Goal: Task Accomplishment & Management: Manage account settings

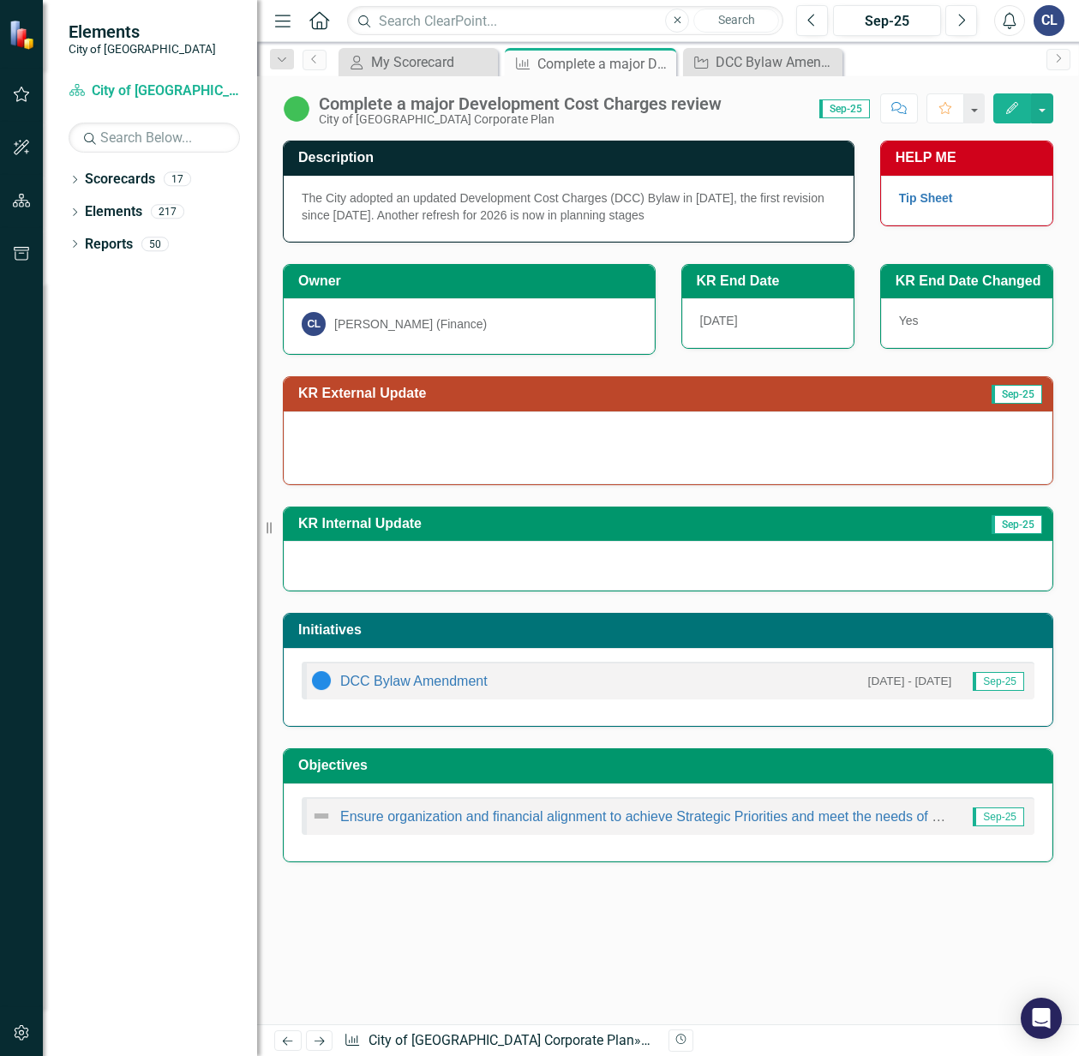
click at [293, 105] on img at bounding box center [296, 108] width 27 height 27
click at [294, 107] on img at bounding box center [296, 108] width 27 height 27
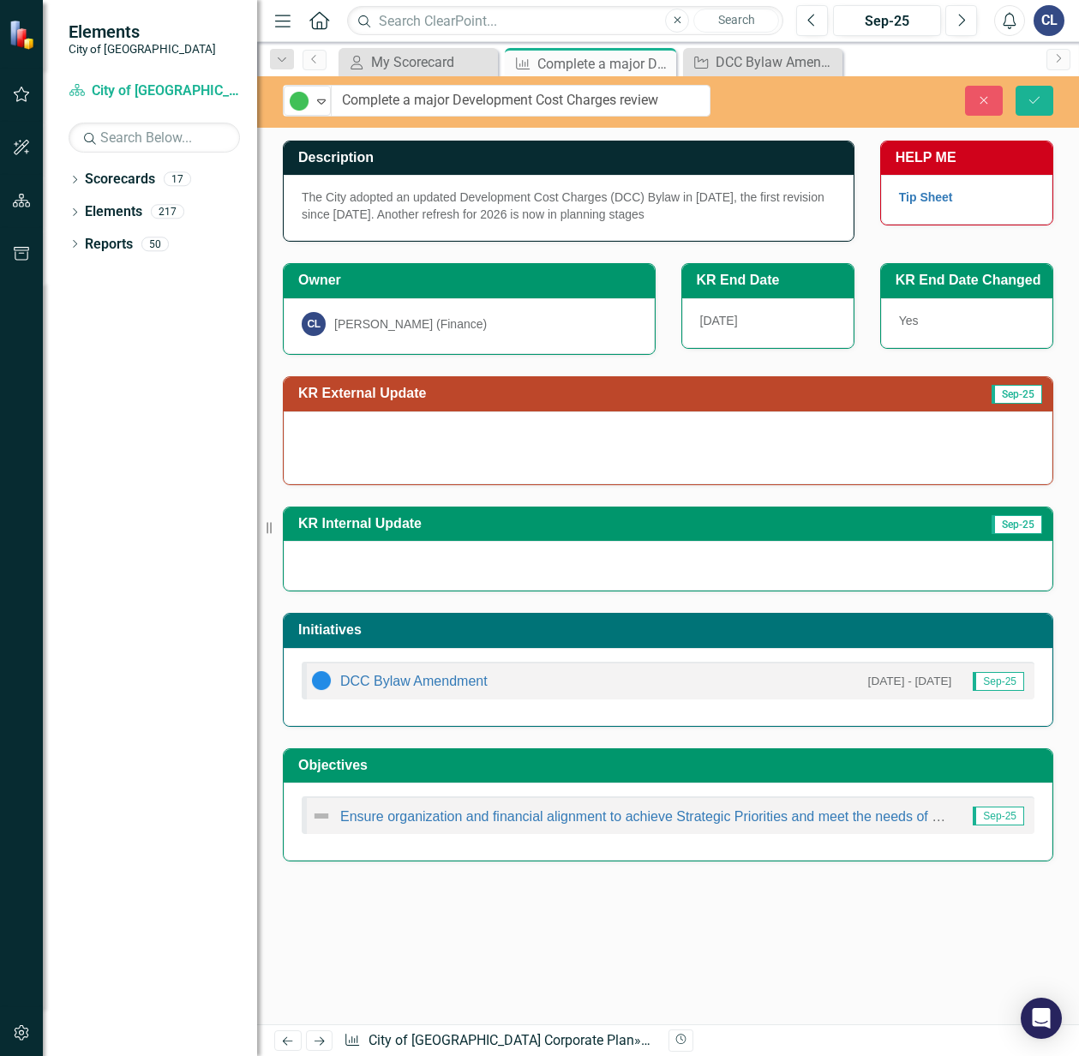
click at [294, 107] on img at bounding box center [299, 101] width 21 height 21
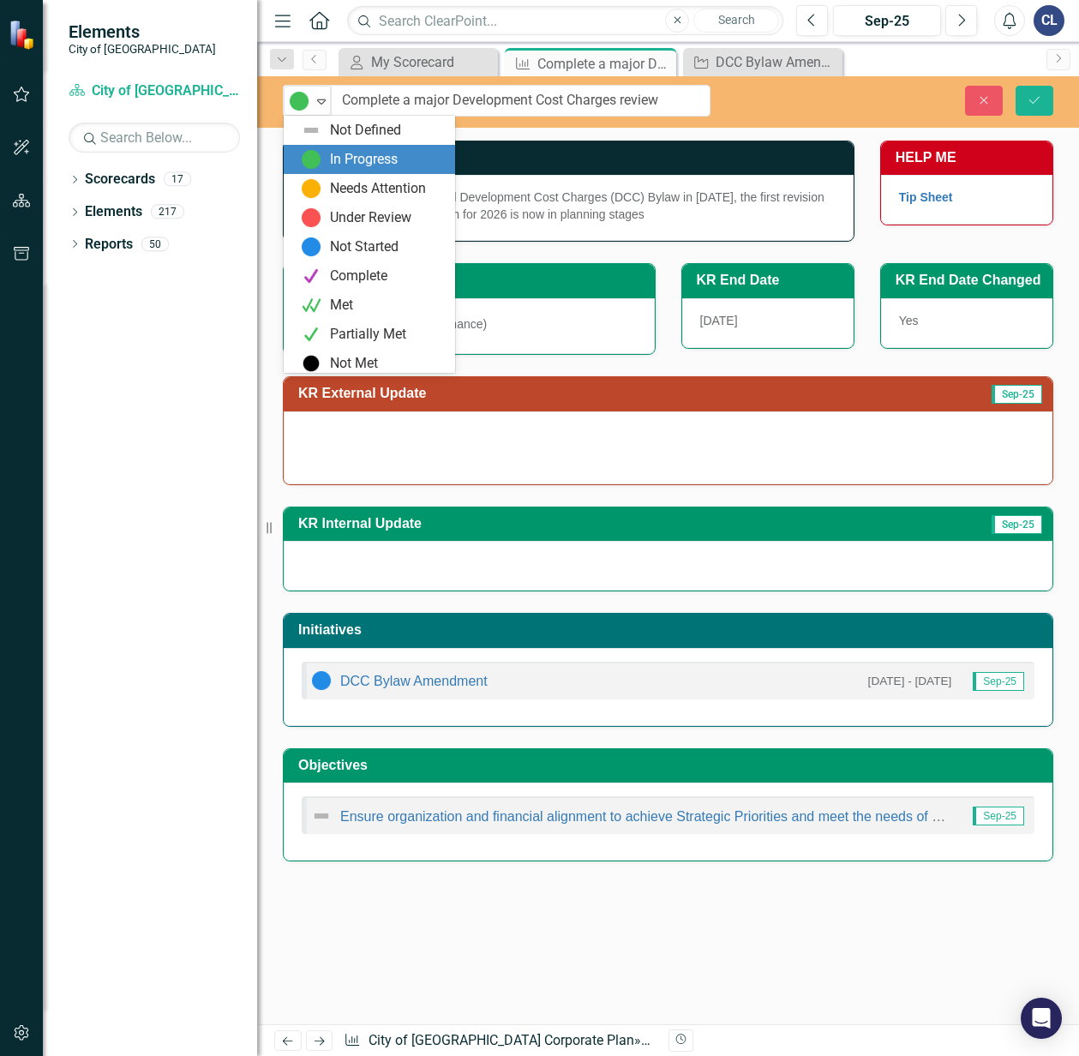
scroll to position [5, 0]
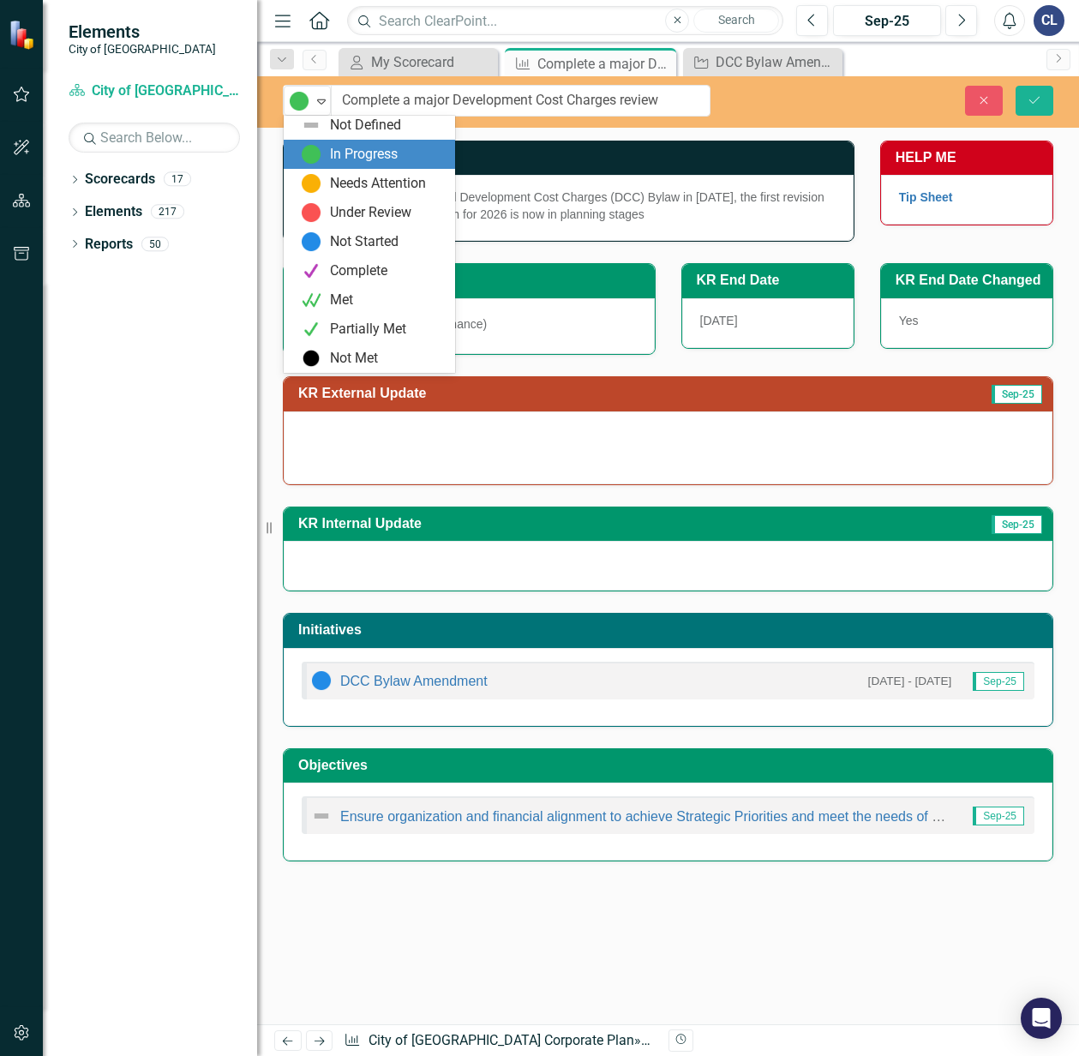
click at [354, 149] on div "In Progress" at bounding box center [364, 155] width 68 height 20
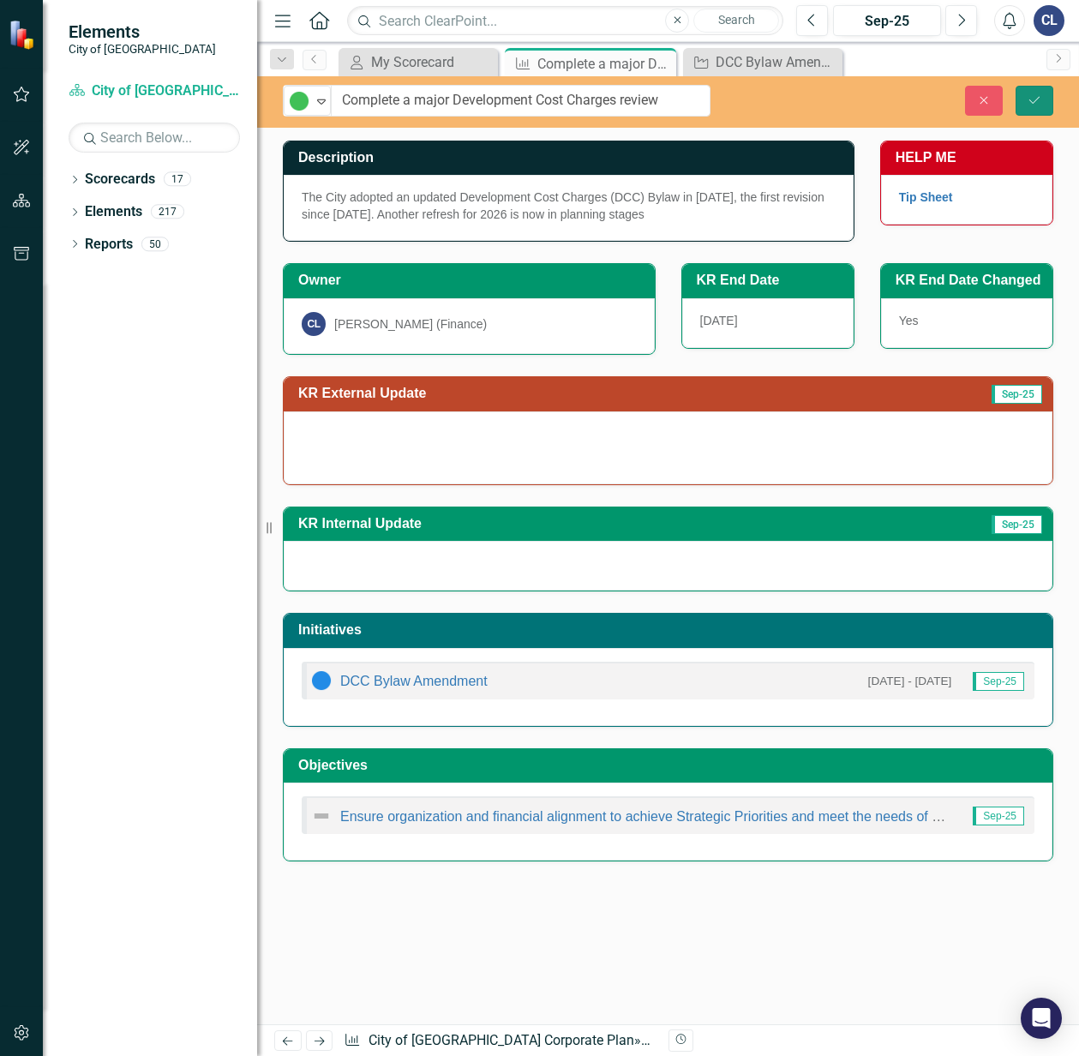
click at [1034, 109] on button "Save" at bounding box center [1035, 101] width 38 height 30
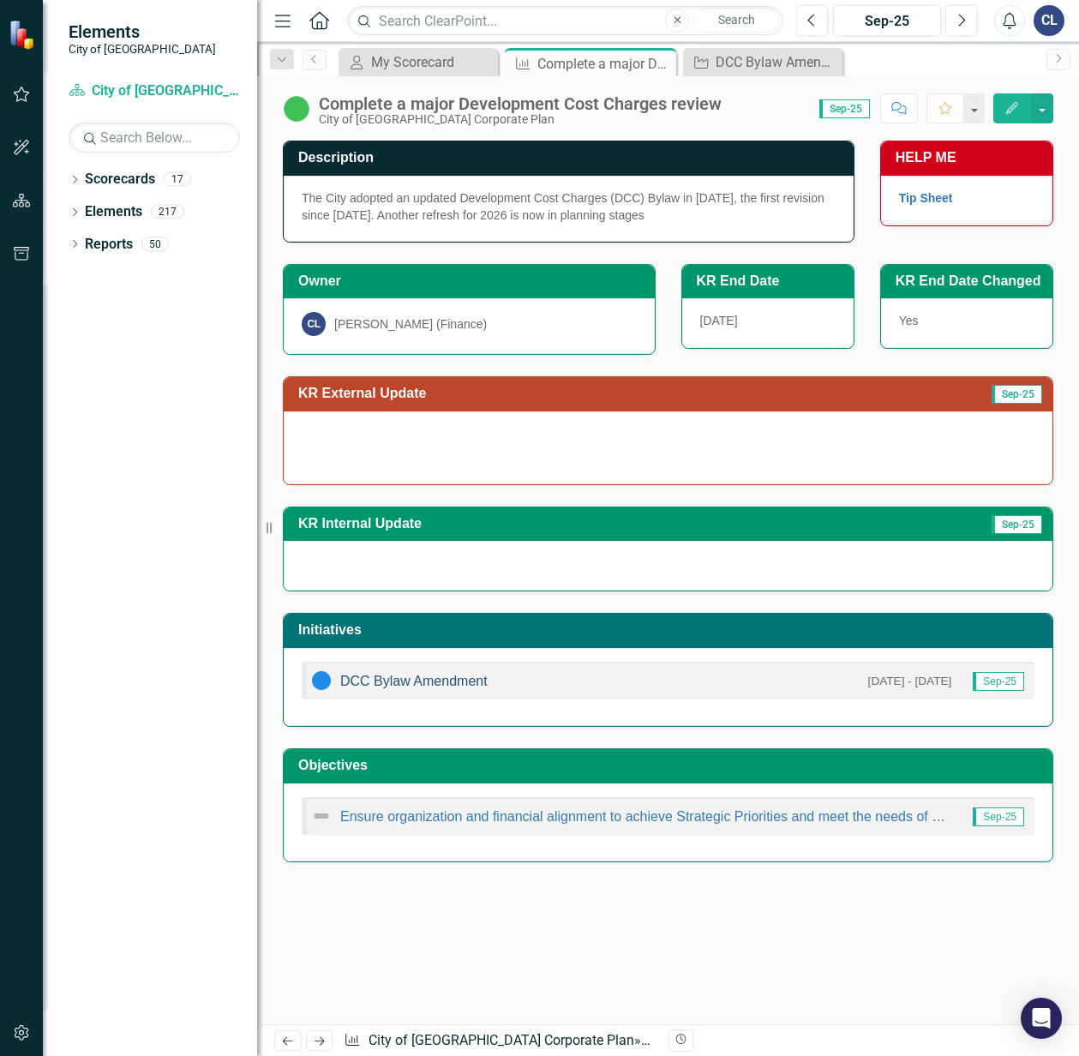
click at [441, 688] on link "DCC Bylaw Amendment" at bounding box center [413, 681] width 147 height 15
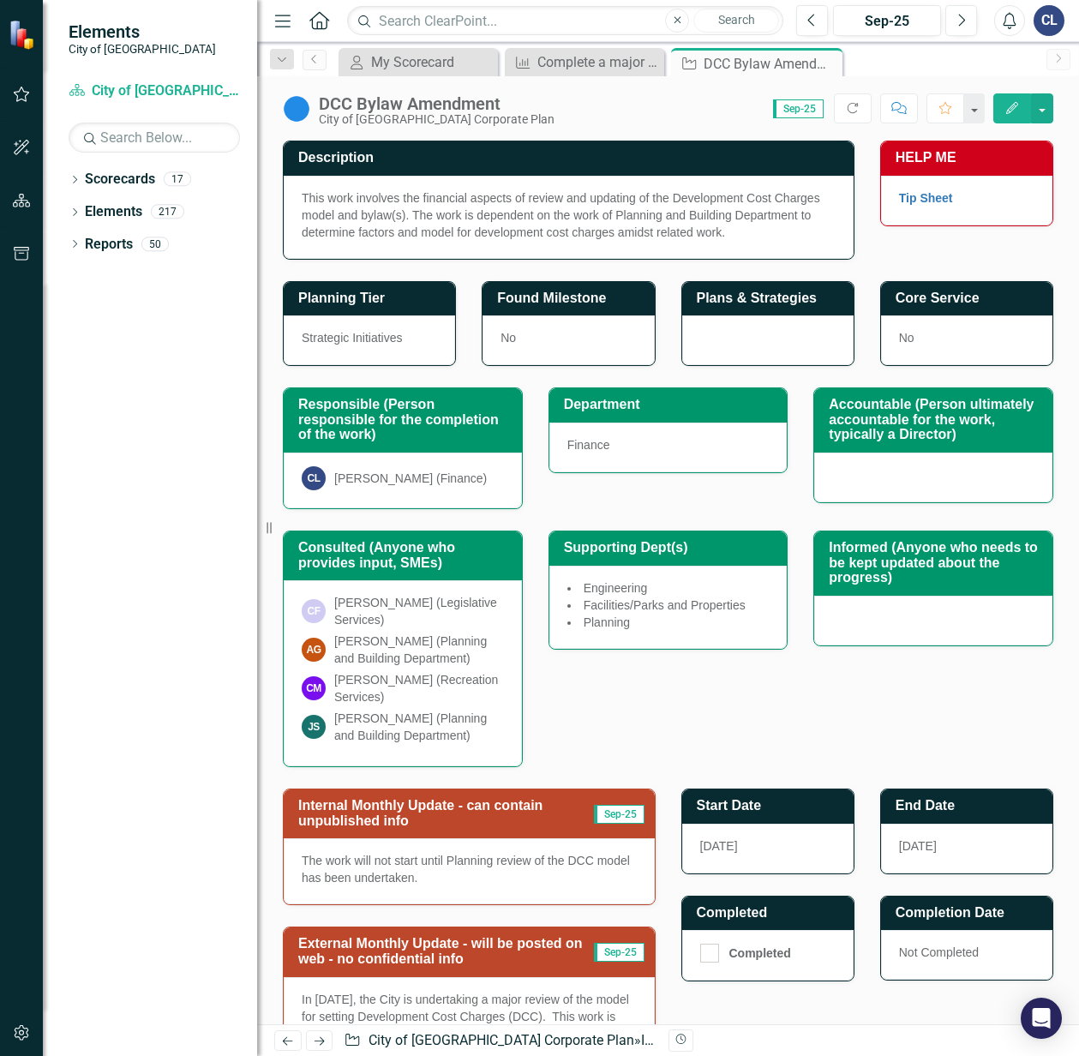
click at [831, 468] on div at bounding box center [933, 478] width 238 height 50
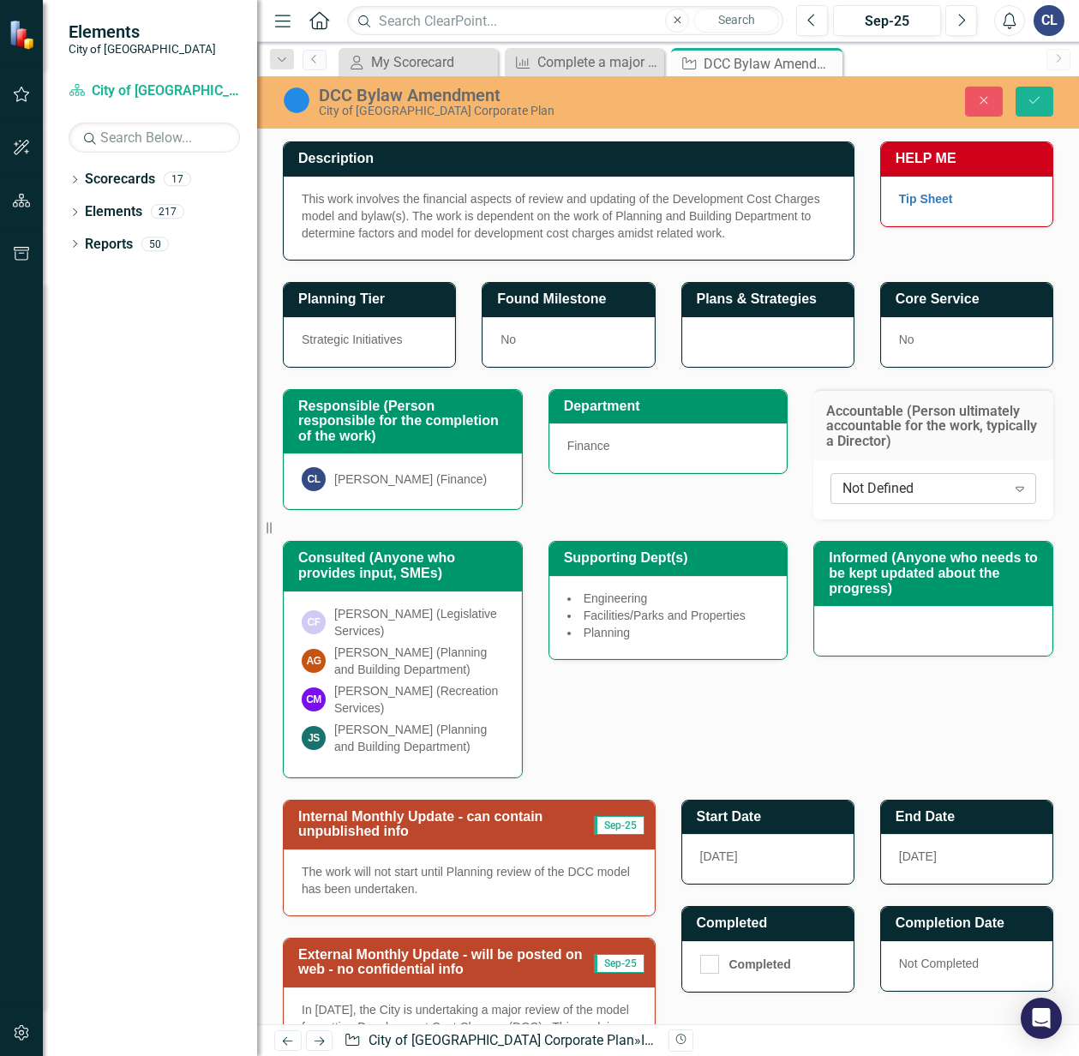
click at [880, 495] on div "Not Defined" at bounding box center [924, 489] width 163 height 20
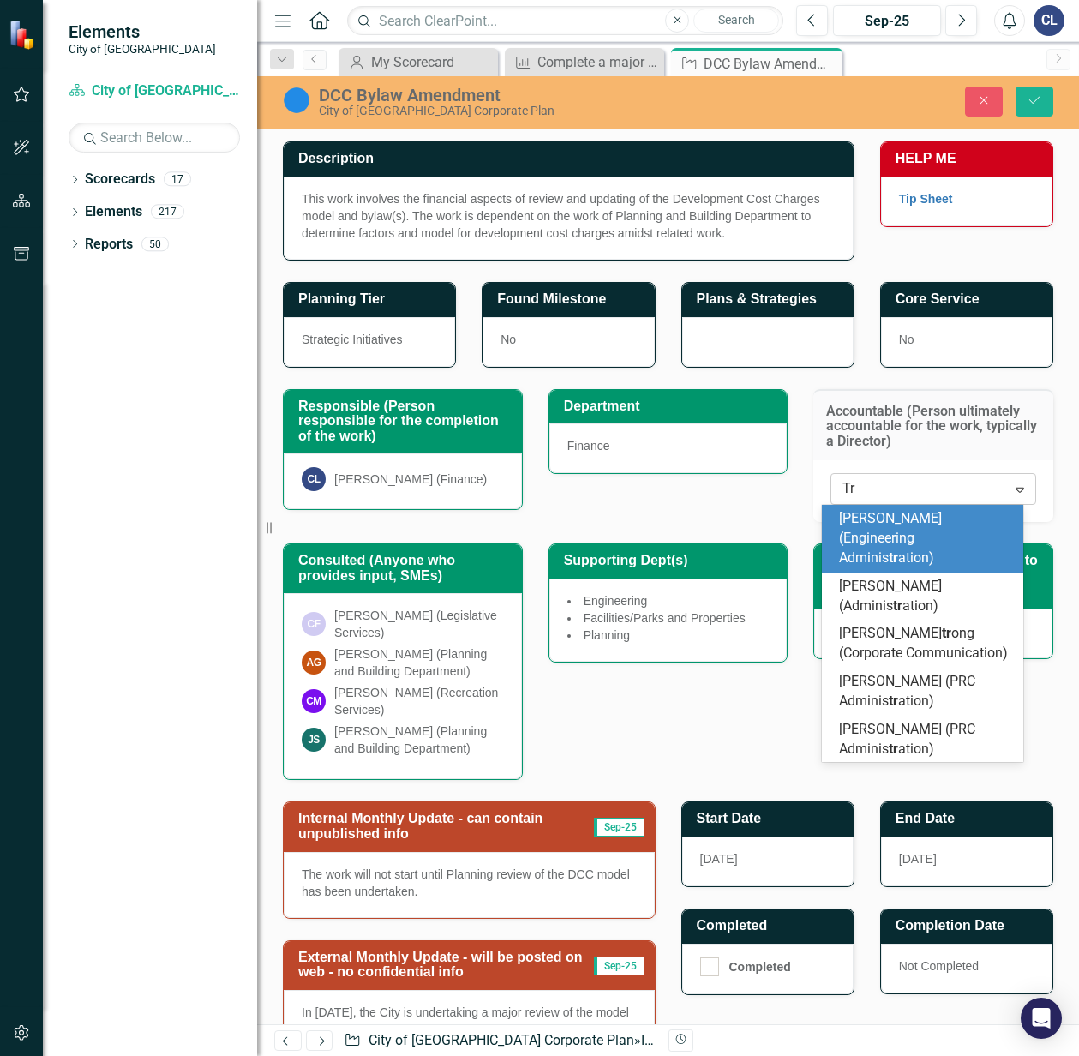
type input "Tre"
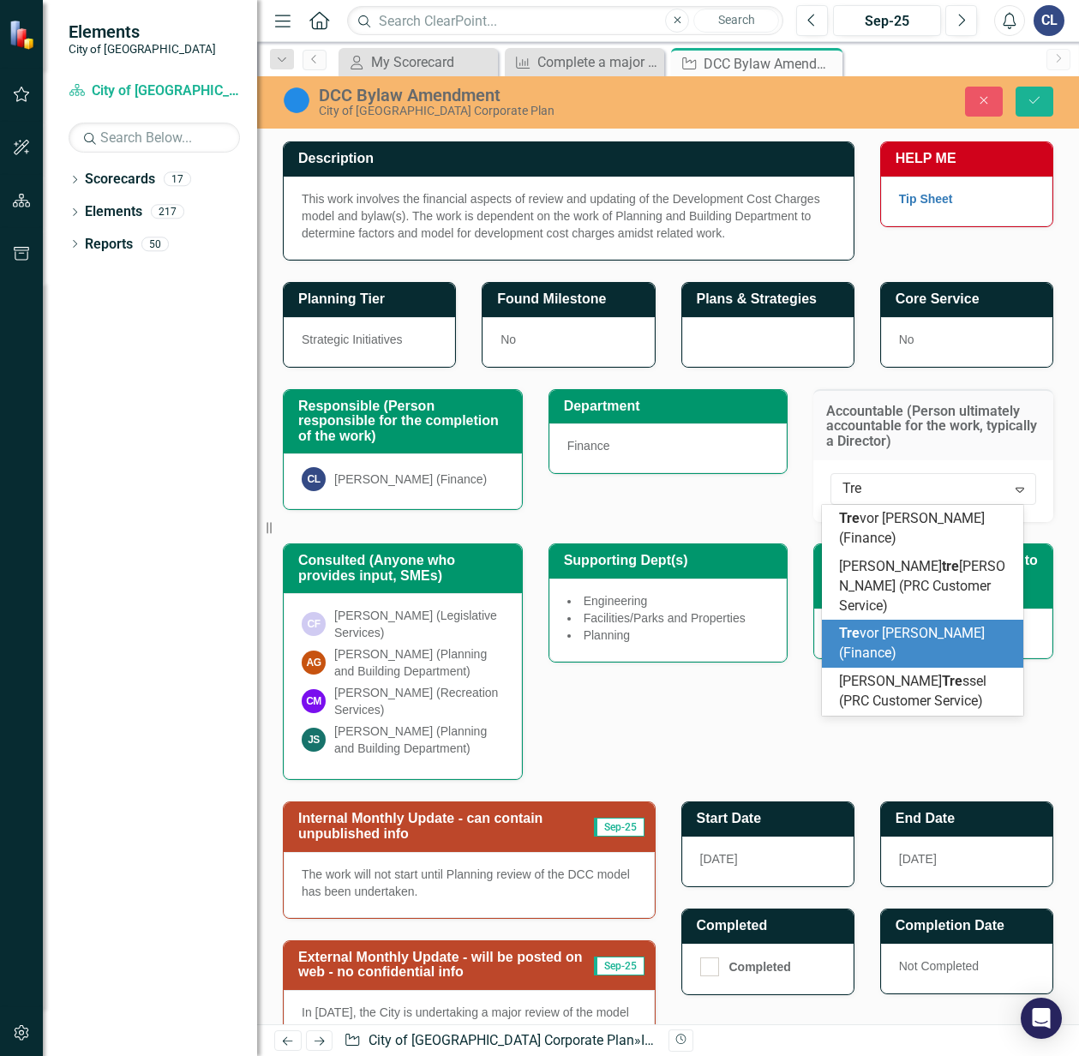
click at [894, 625] on span "Tre vor [PERSON_NAME] (Finance)" at bounding box center [912, 643] width 146 height 36
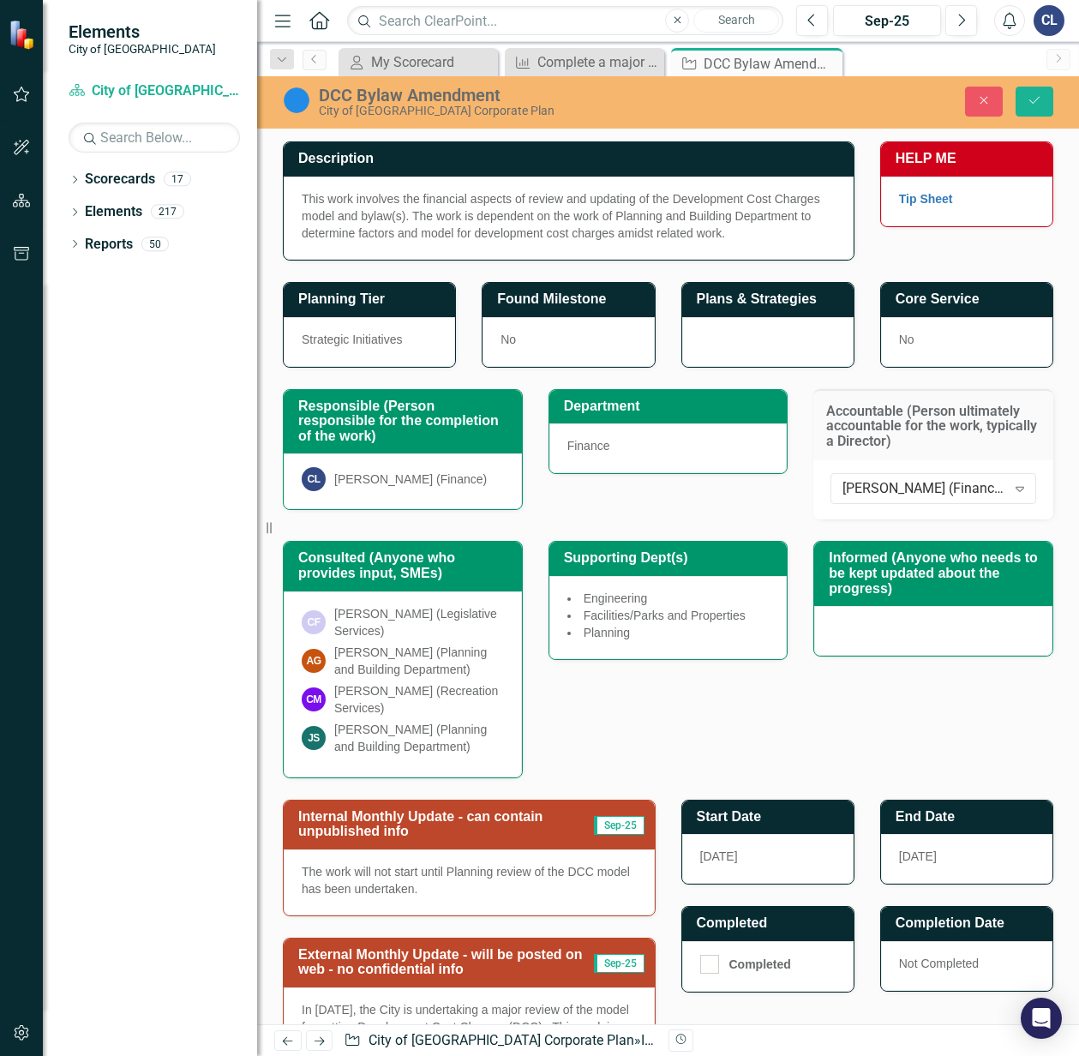
click at [864, 632] on div at bounding box center [933, 631] width 238 height 50
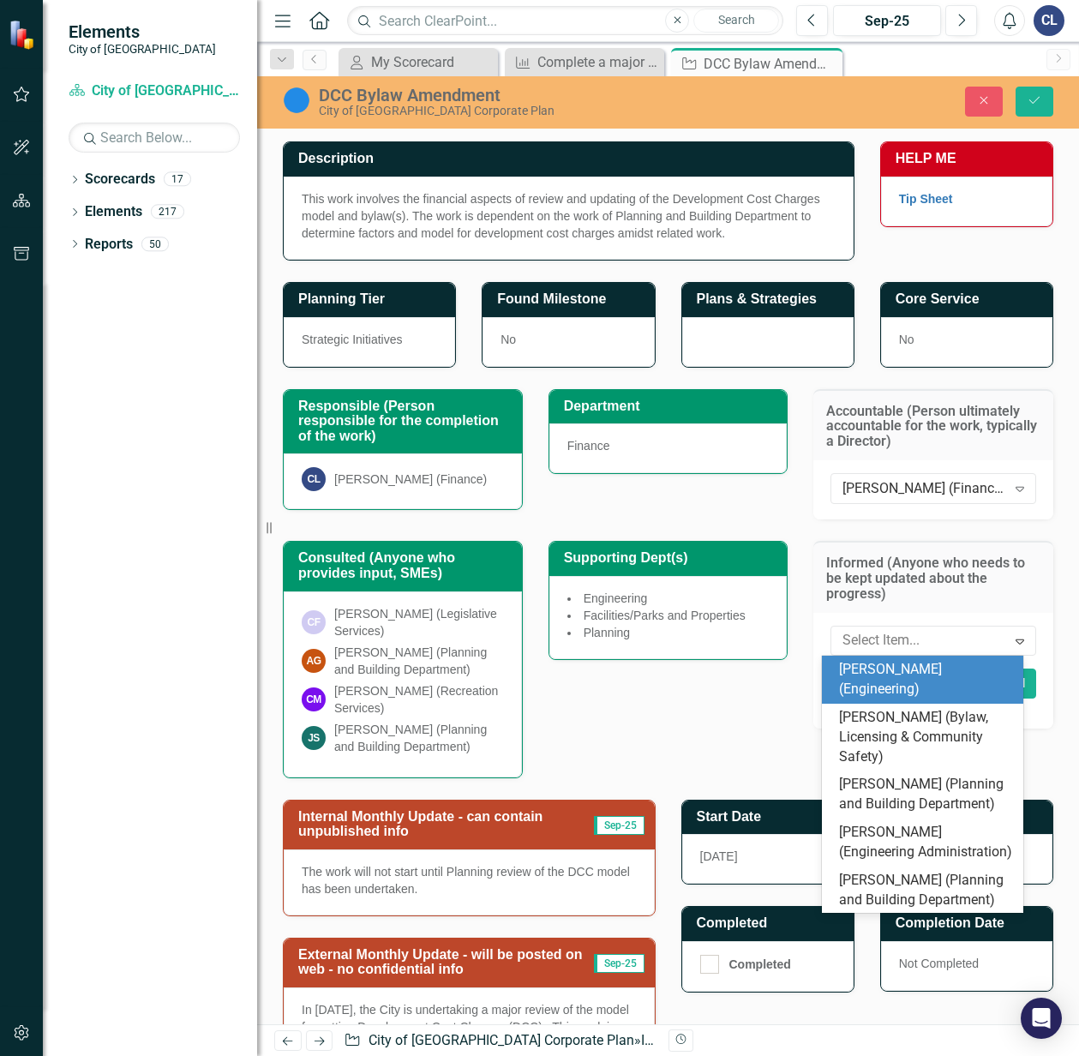
click at [864, 632] on div at bounding box center [921, 640] width 170 height 23
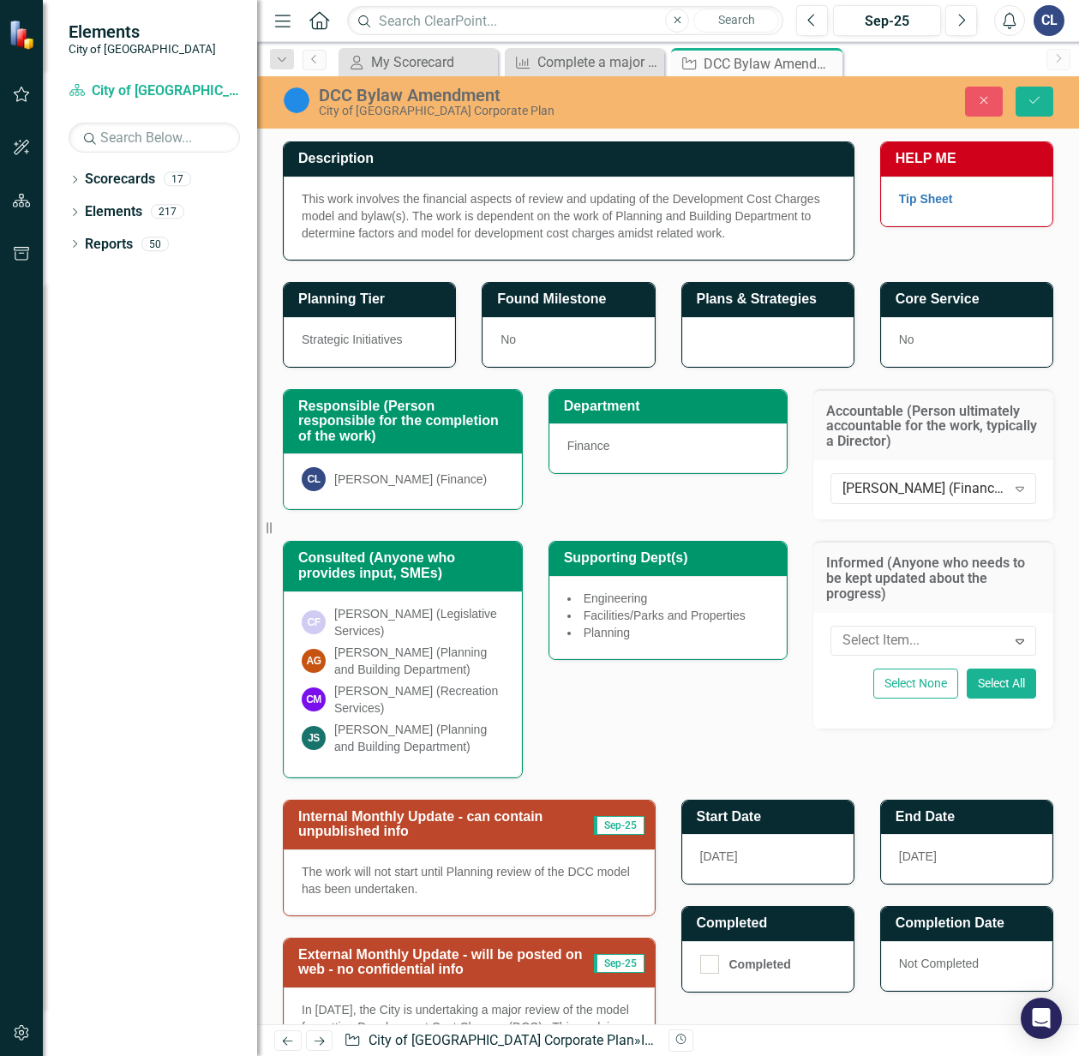
click at [688, 732] on div "Consulted (Anyone who provides input, SMEs) CF [PERSON_NAME] (Legislative Servi…" at bounding box center [668, 649] width 796 height 258
drag, startPoint x: 891, startPoint y: 598, endPoint x: 814, endPoint y: 550, distance: 90.2
click at [826, 561] on h3 "Informed (Anyone who needs to be kept updated about the progress)" at bounding box center [933, 578] width 214 height 45
click at [818, 556] on div "Informed (Anyone who needs to be kept updated about the progress)" at bounding box center [934, 577] width 240 height 72
drag, startPoint x: 819, startPoint y: 557, endPoint x: 898, endPoint y: 608, distance: 93.7
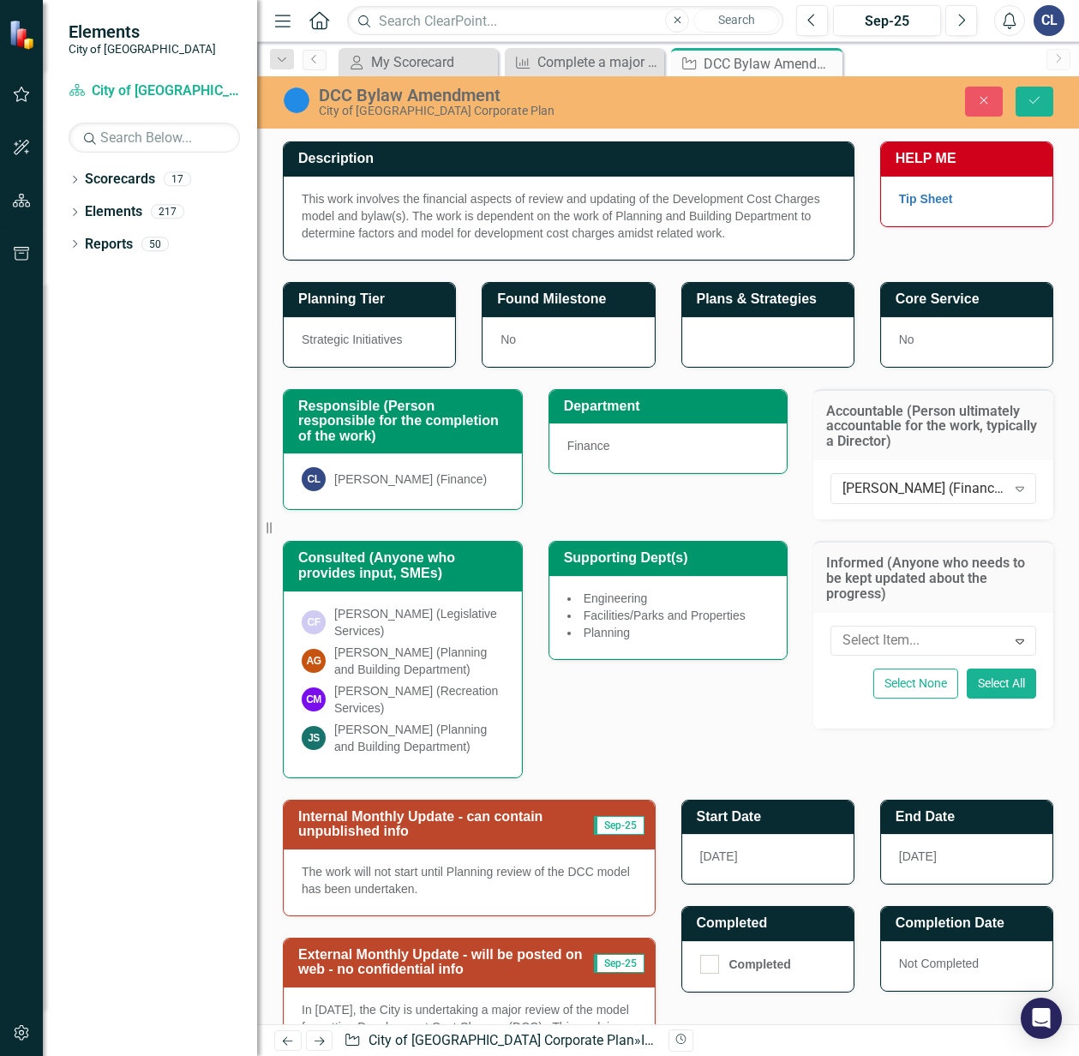
click at [898, 608] on div "Informed (Anyone who needs to be kept updated about the progress)" at bounding box center [934, 577] width 240 height 72
click at [1036, 105] on icon "Save" at bounding box center [1034, 100] width 15 height 12
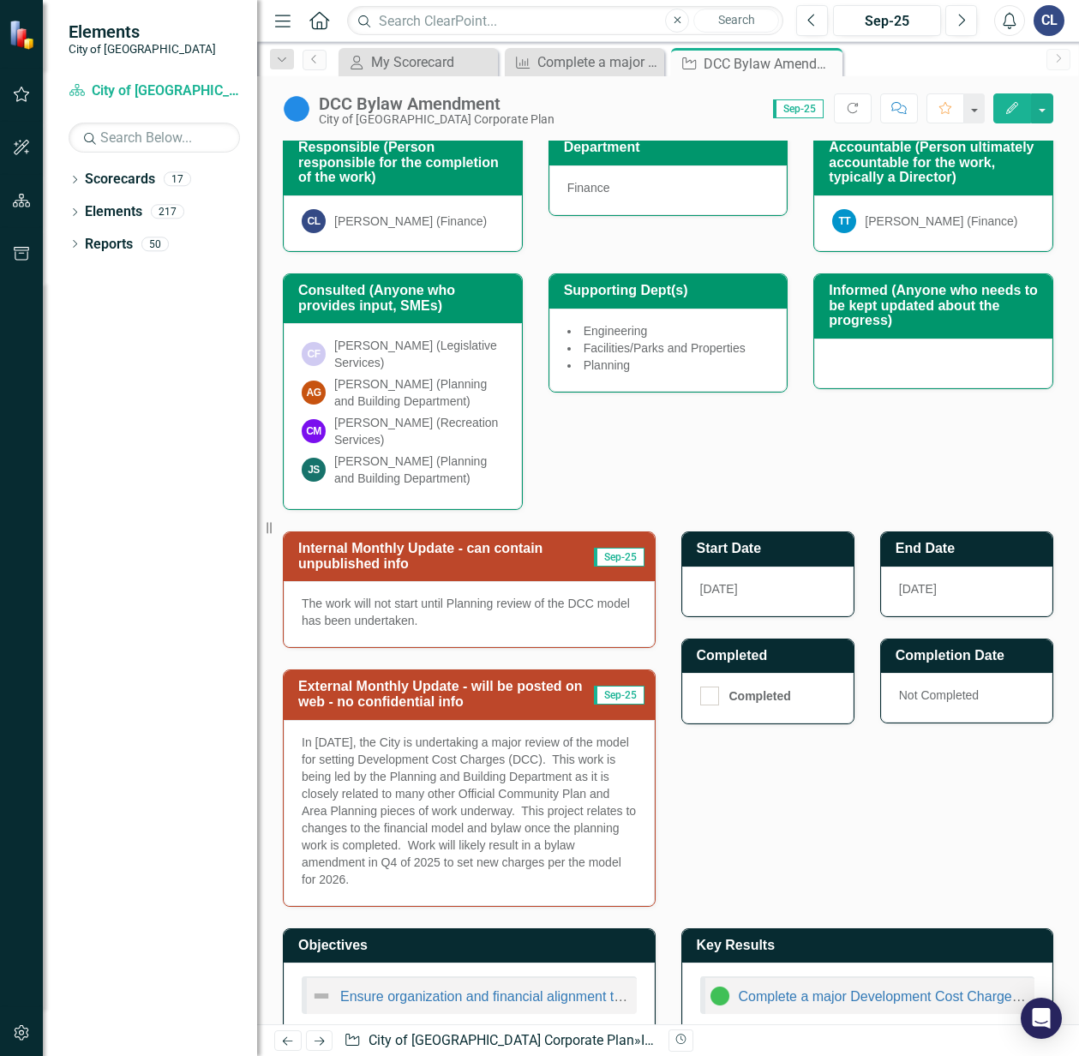
scroll to position [309, 0]
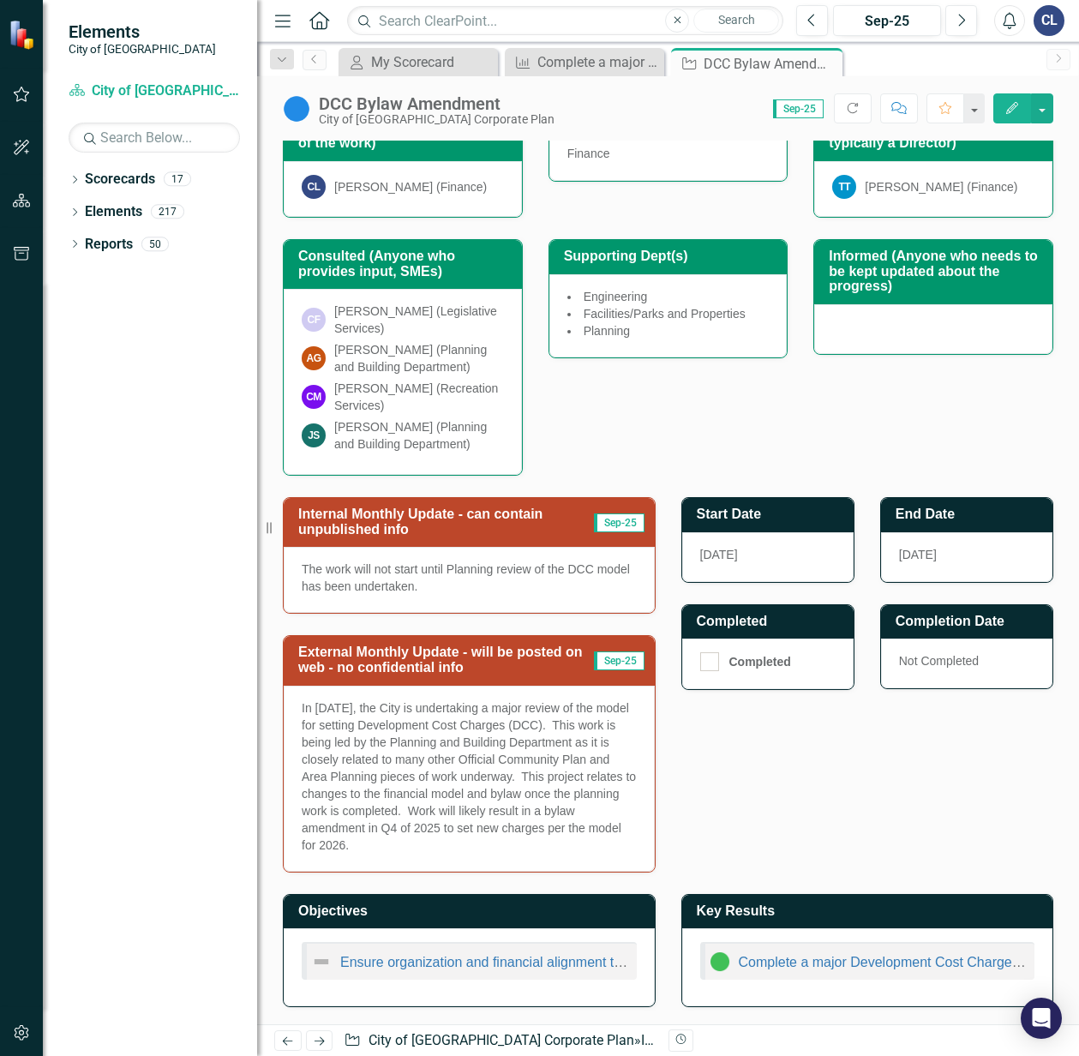
click at [896, 309] on div at bounding box center [933, 329] width 238 height 50
click at [896, 310] on div at bounding box center [933, 329] width 238 height 50
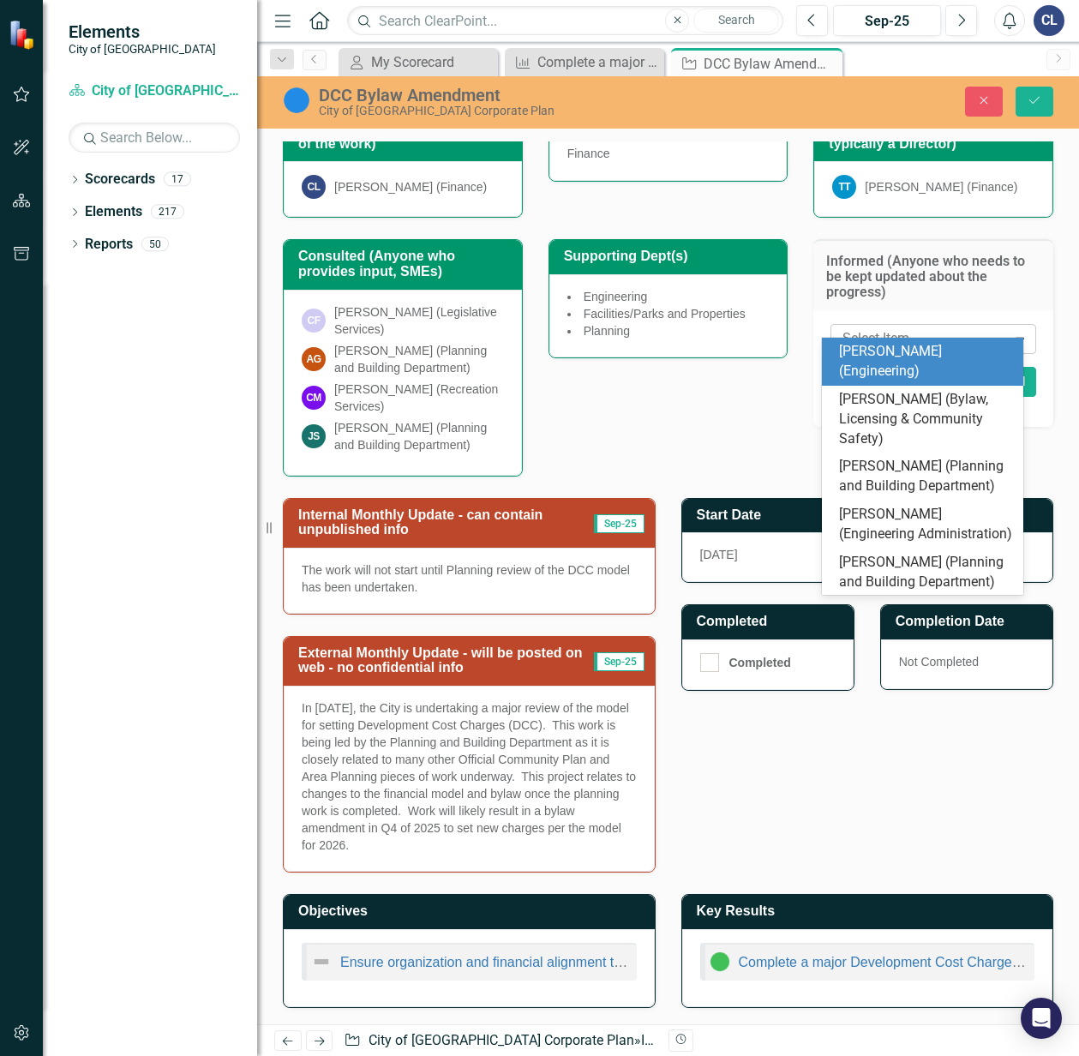
click at [916, 328] on div at bounding box center [921, 339] width 170 height 23
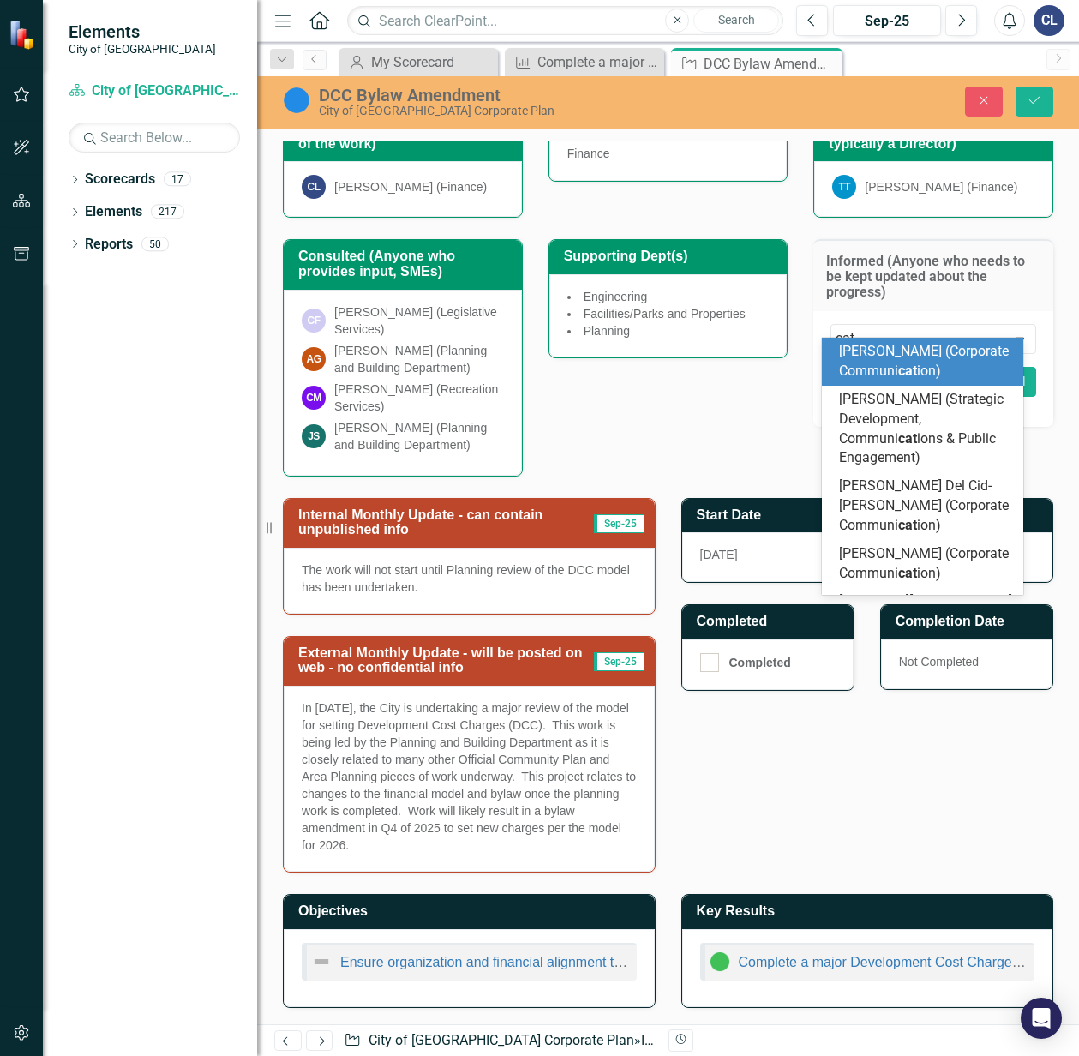
type input "cath"
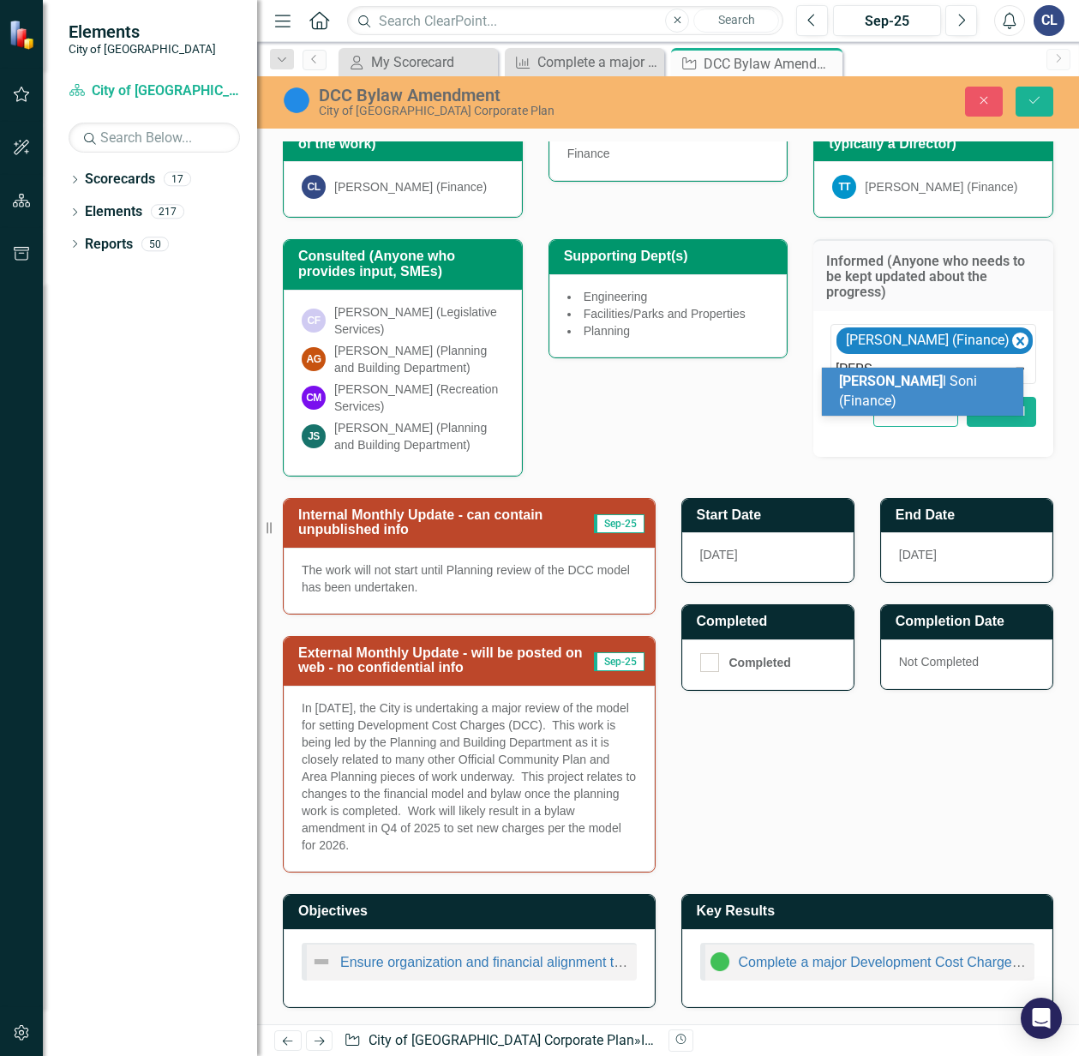
type input "[PERSON_NAME]"
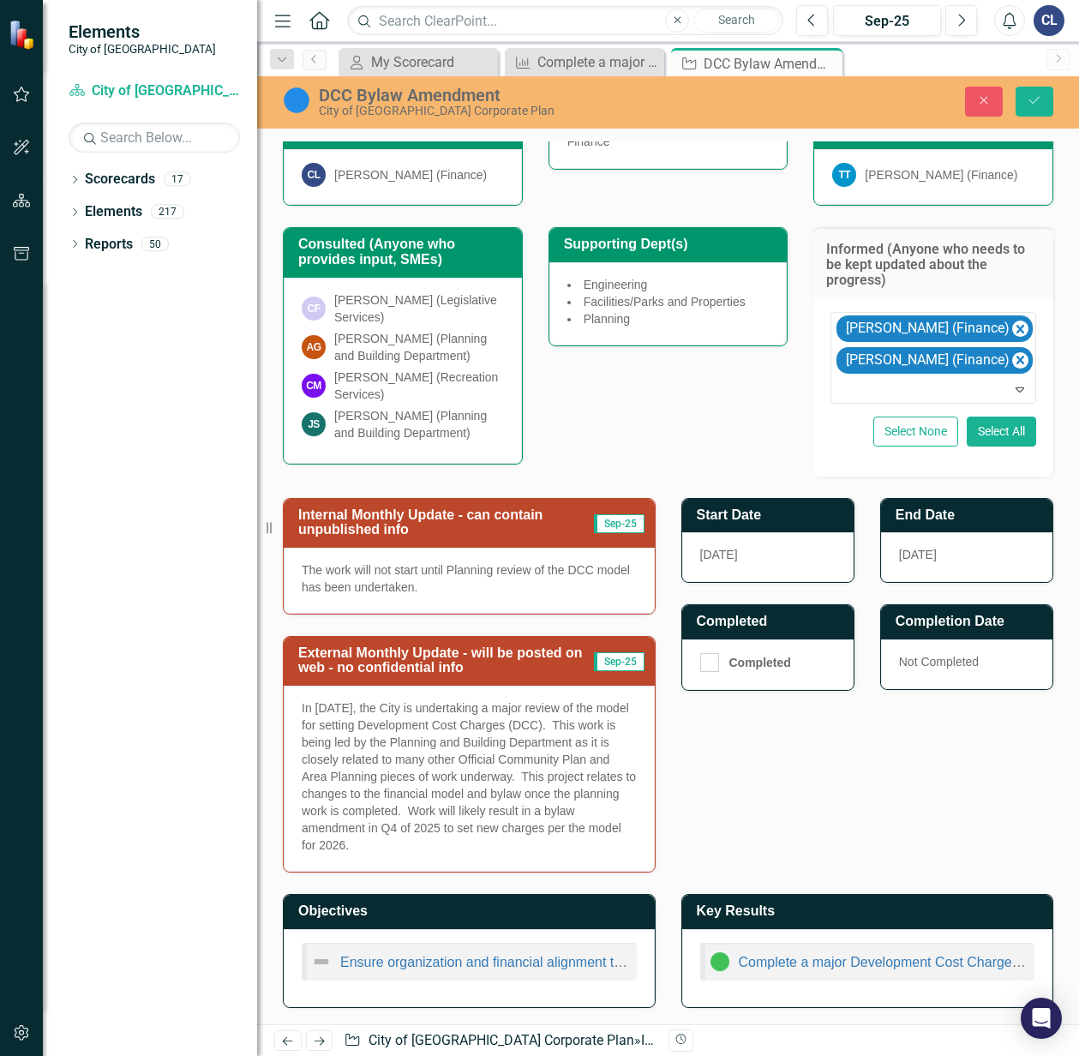
click at [754, 424] on div "Consulted (Anyone who provides input, SMEs) CF [PERSON_NAME] (Legislative Servi…" at bounding box center [668, 341] width 796 height 270
click at [1030, 106] on icon "Save" at bounding box center [1034, 100] width 15 height 12
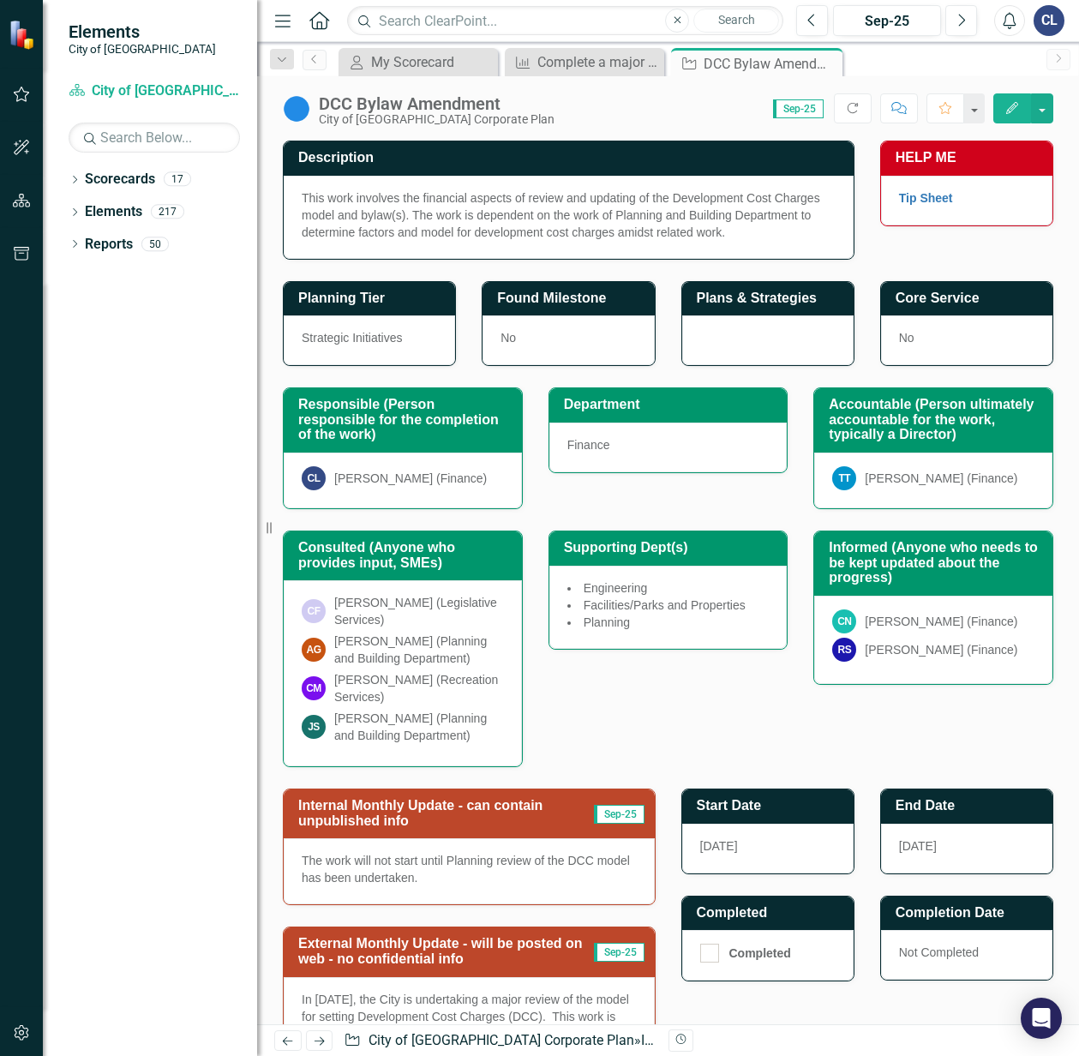
click at [677, 218] on p "This work involves the financial aspects of review and updating of the Developm…" at bounding box center [569, 214] width 534 height 51
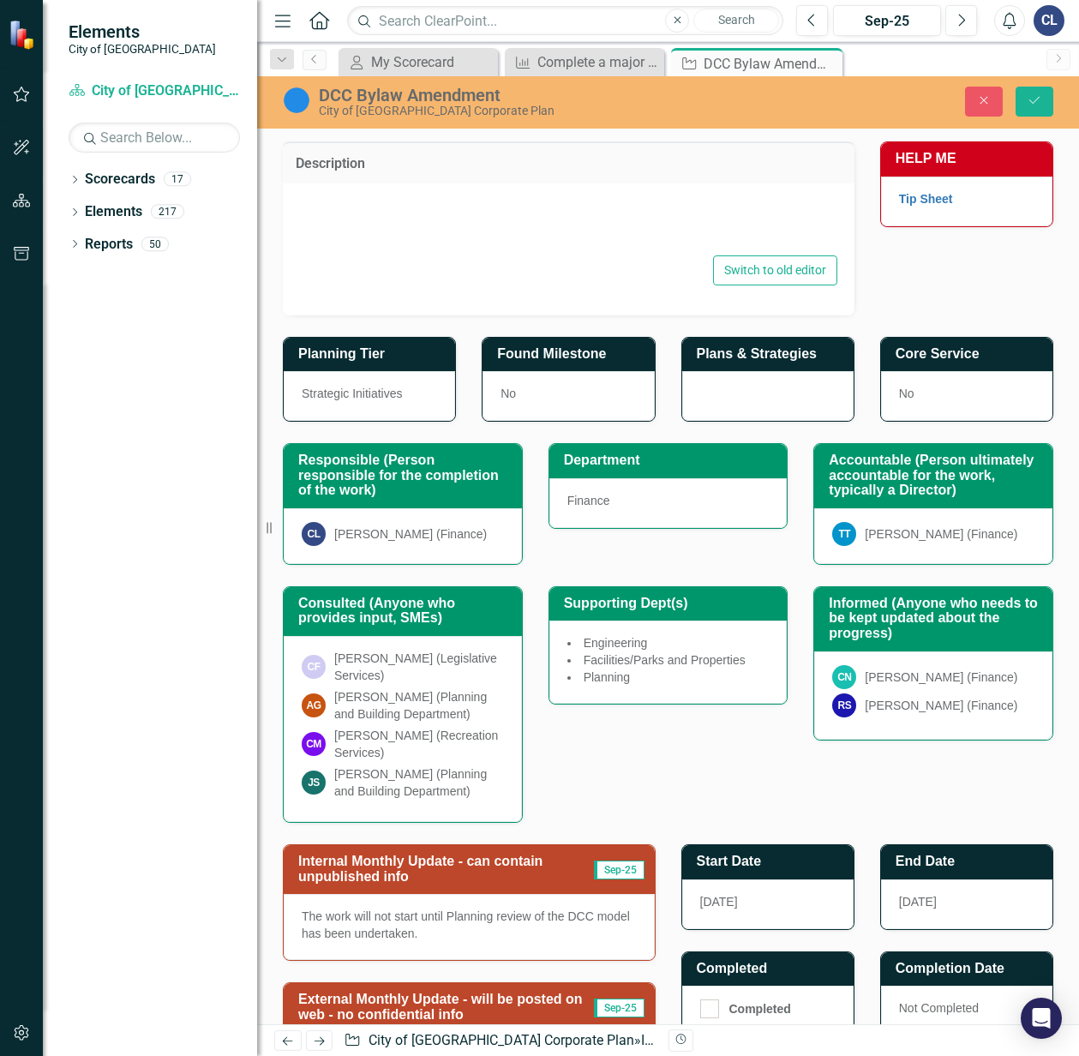
type textarea "<p>This work involves the financial aspects of review and updating of the Devel…"
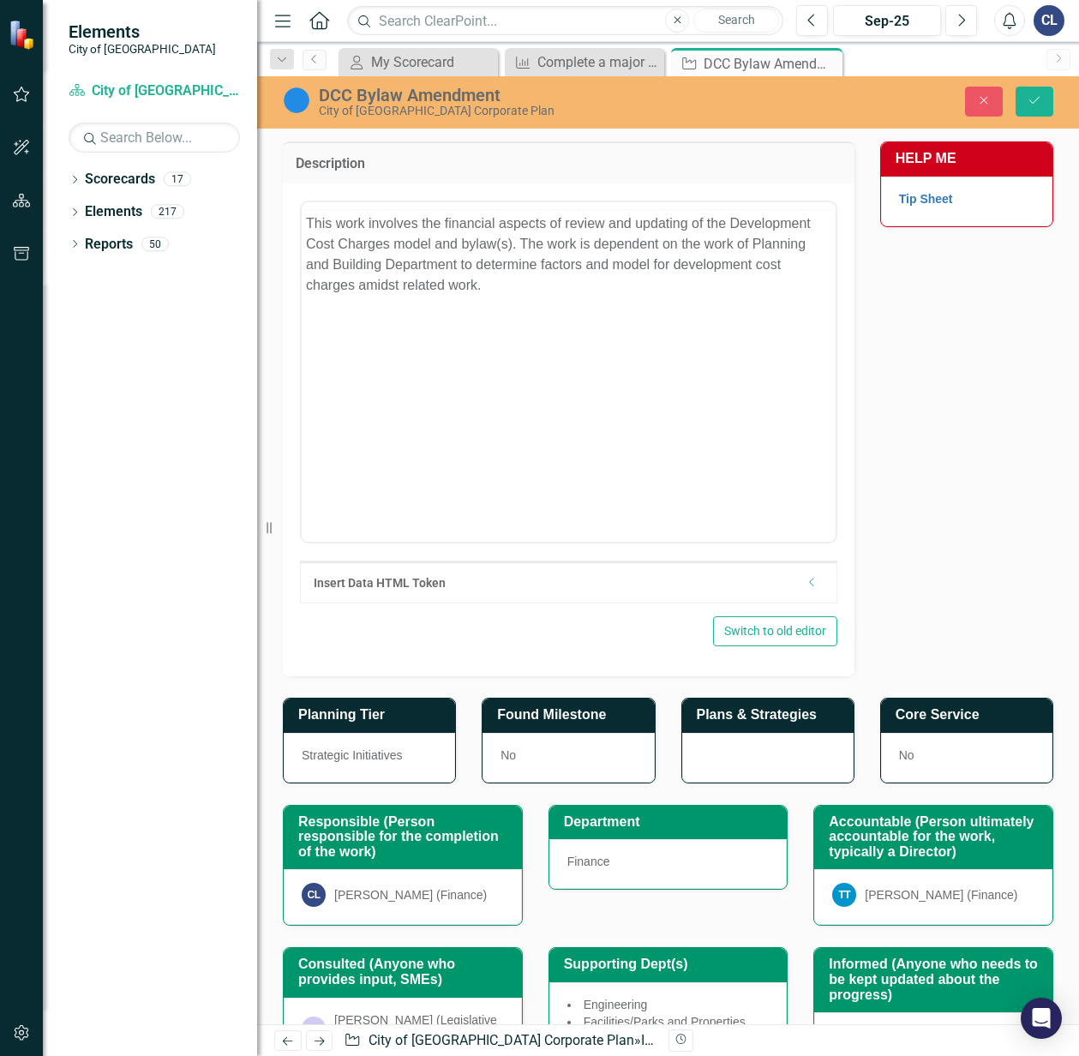
scroll to position [0, 0]
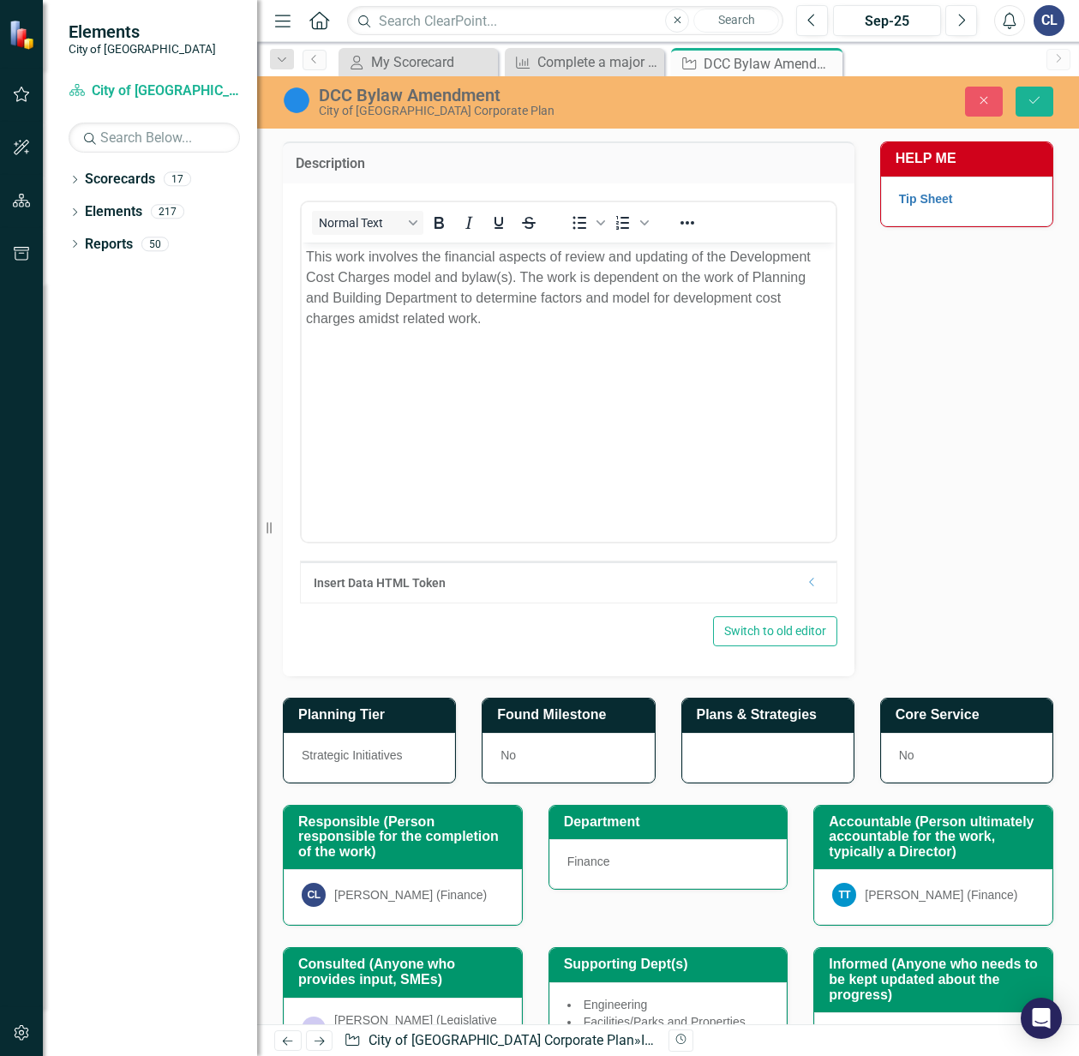
click at [558, 304] on p "This work involves the financial aspects of review and updating of the Developm…" at bounding box center [569, 287] width 526 height 82
click at [1037, 101] on icon "Save" at bounding box center [1034, 100] width 15 height 12
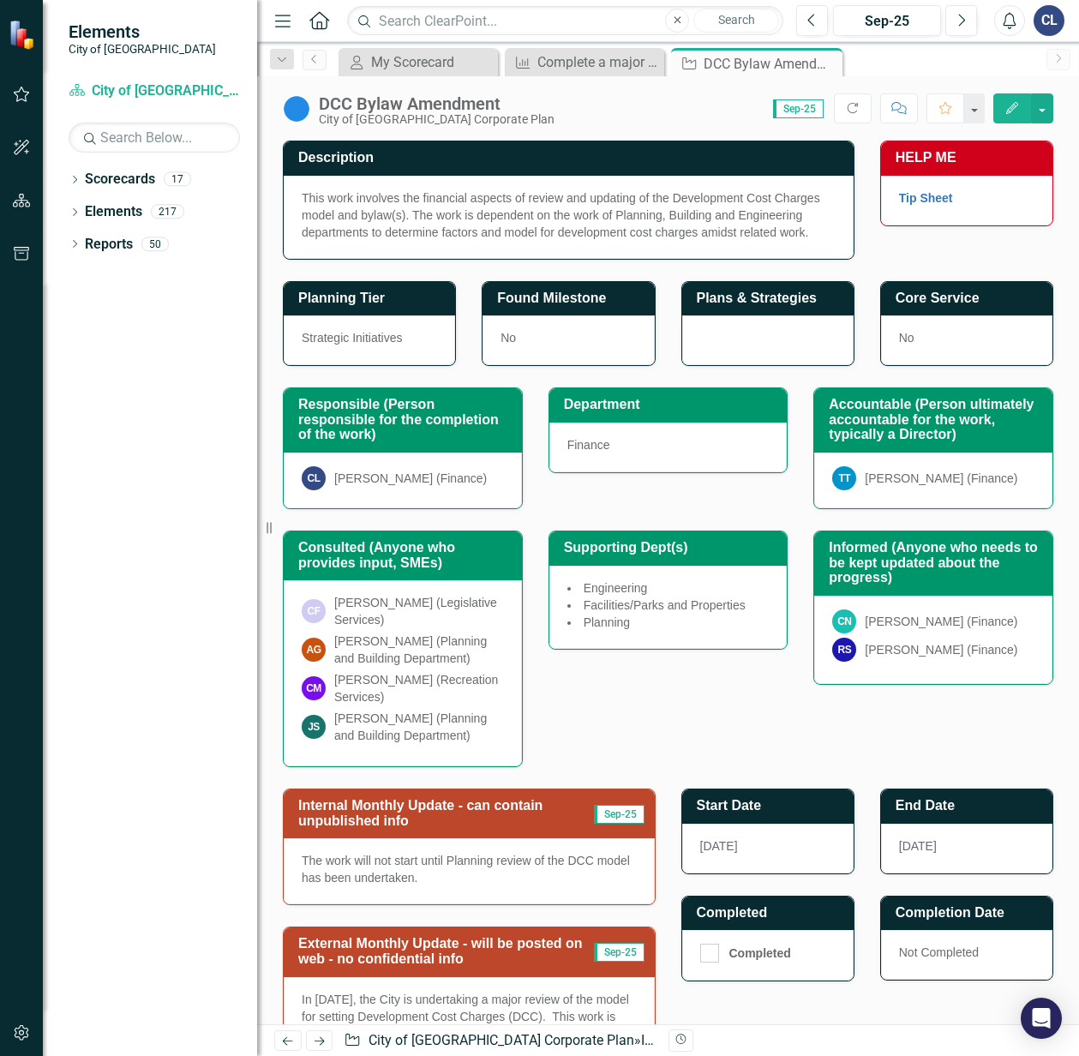
click at [496, 744] on div "[PERSON_NAME] (Planning and Building Department)" at bounding box center [419, 727] width 170 height 34
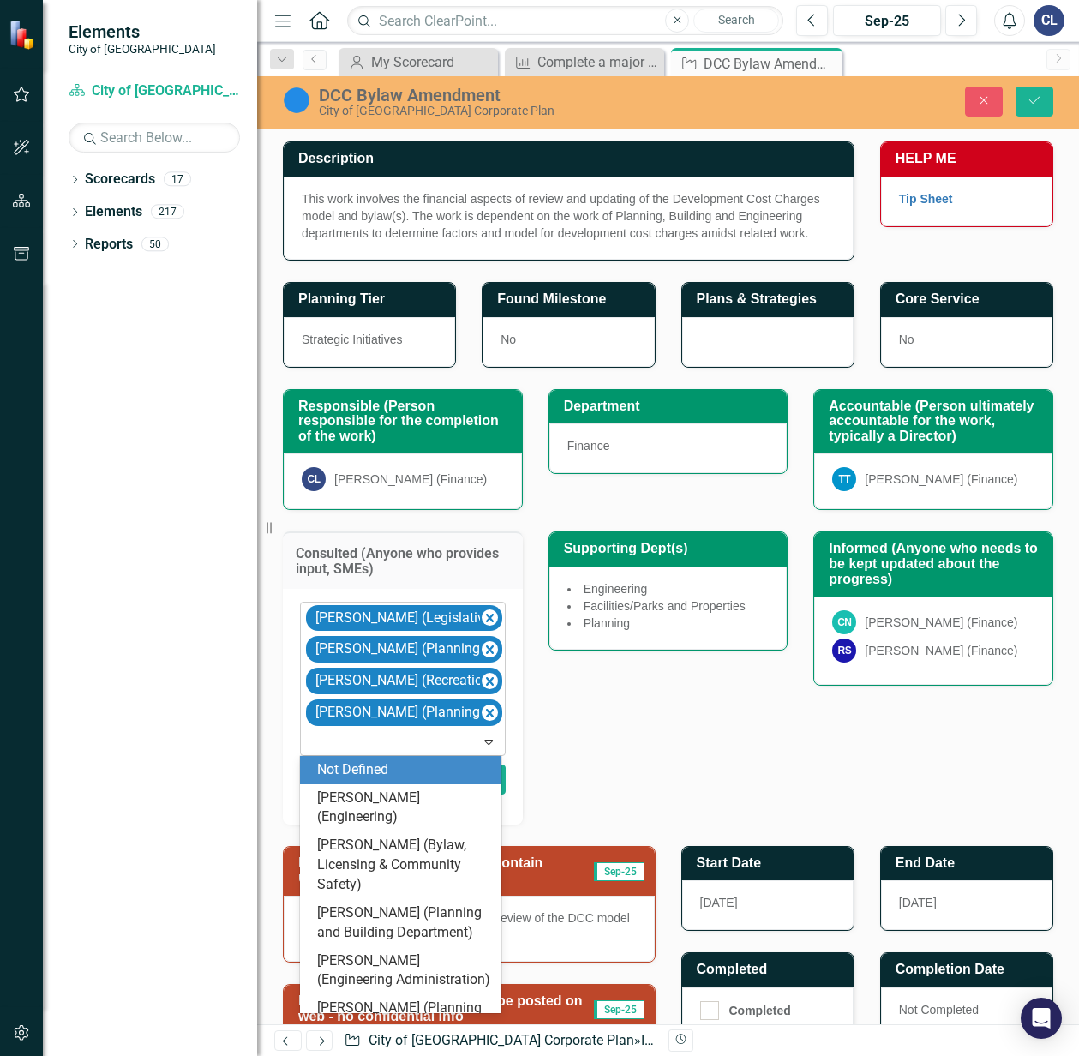
click at [447, 746] on div at bounding box center [404, 741] width 198 height 23
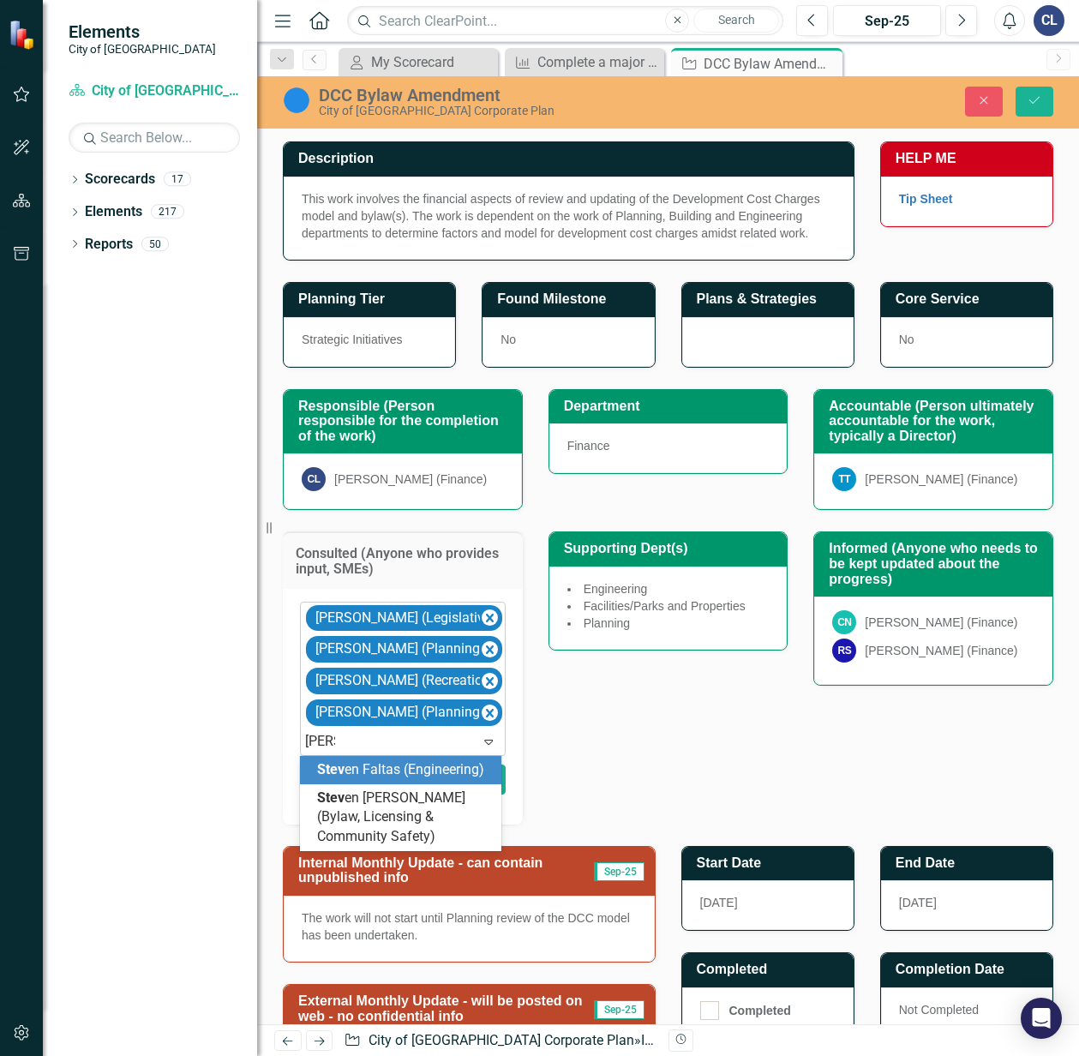
type input "[PERSON_NAME]"
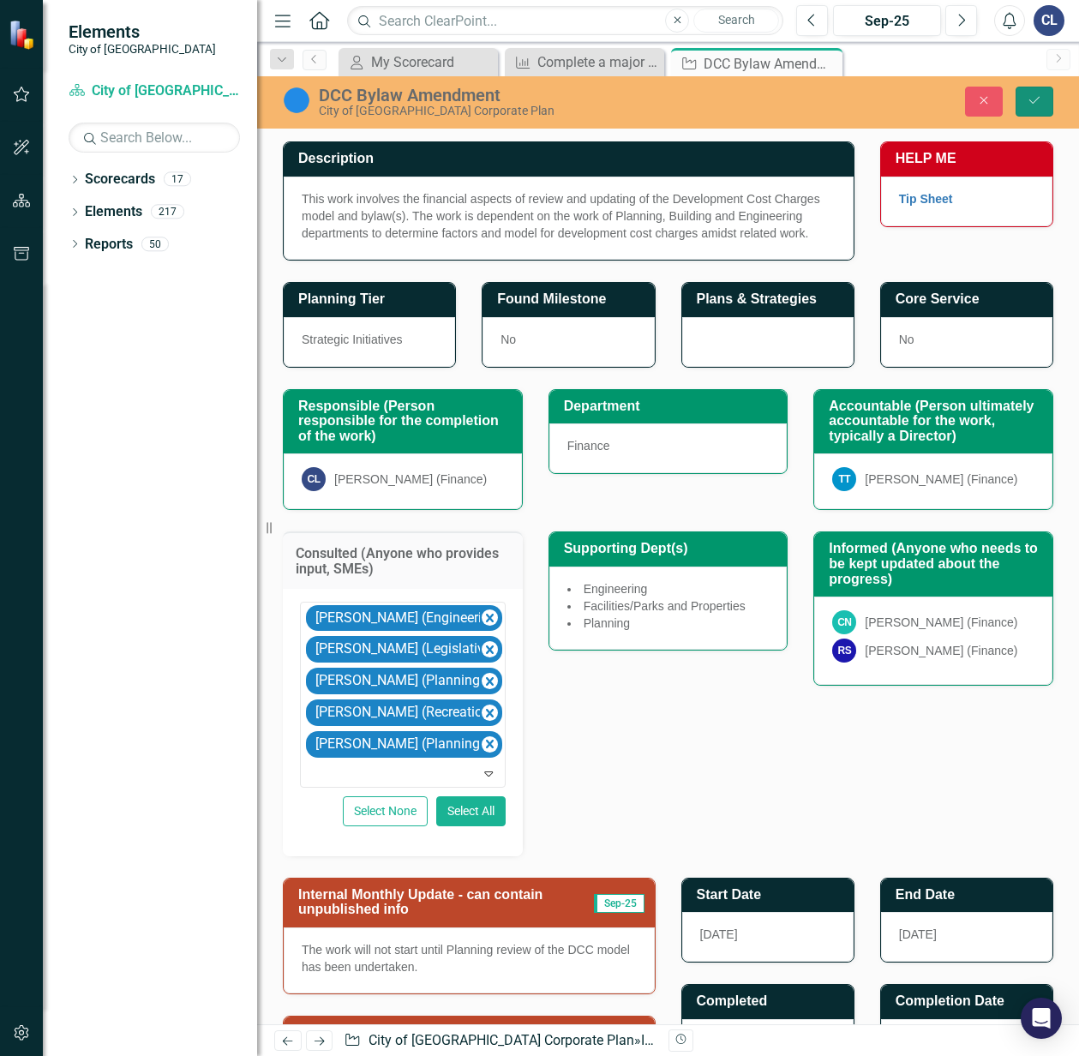
click at [1043, 93] on button "Save" at bounding box center [1035, 102] width 38 height 30
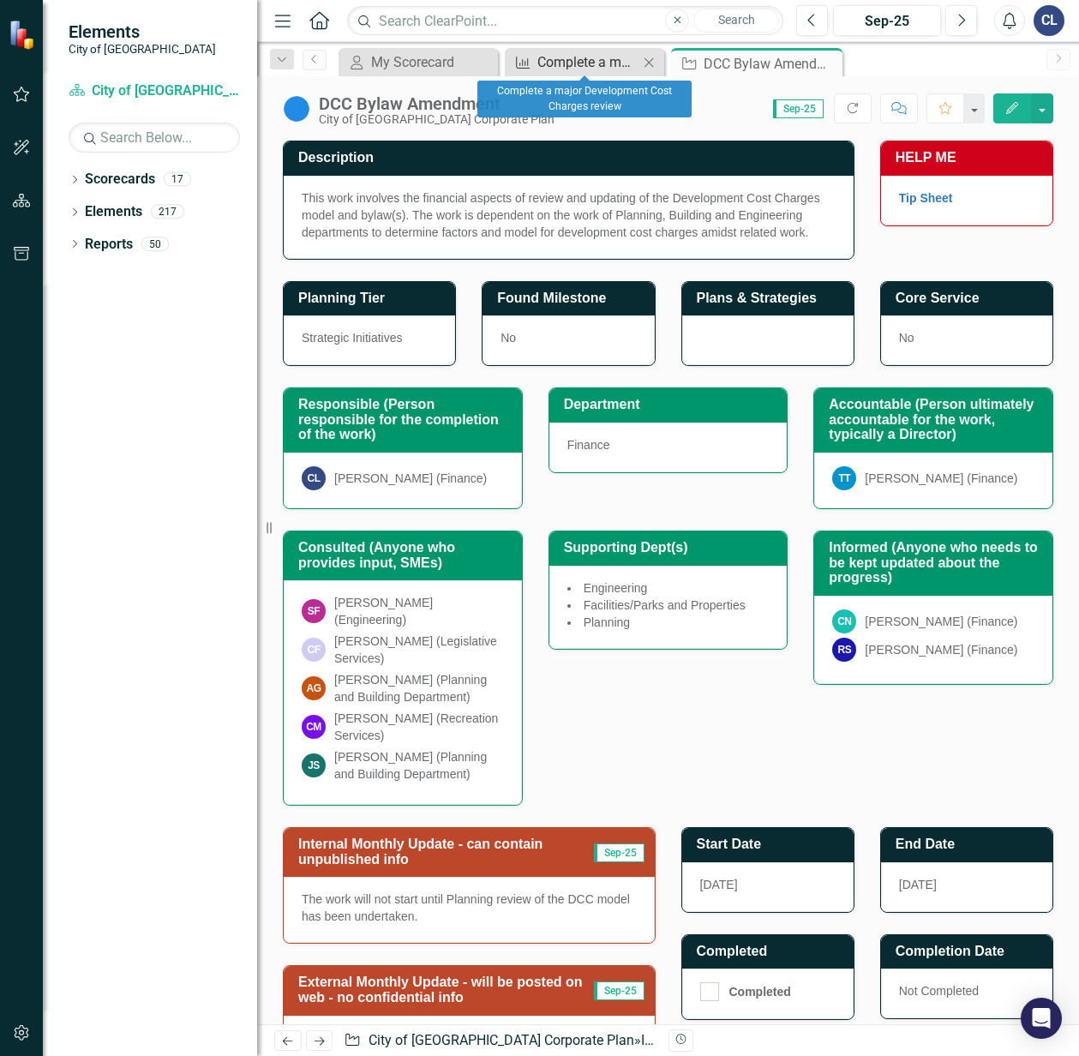
click at [573, 54] on div "Complete a major Development Cost Charges review" at bounding box center [588, 61] width 101 height 21
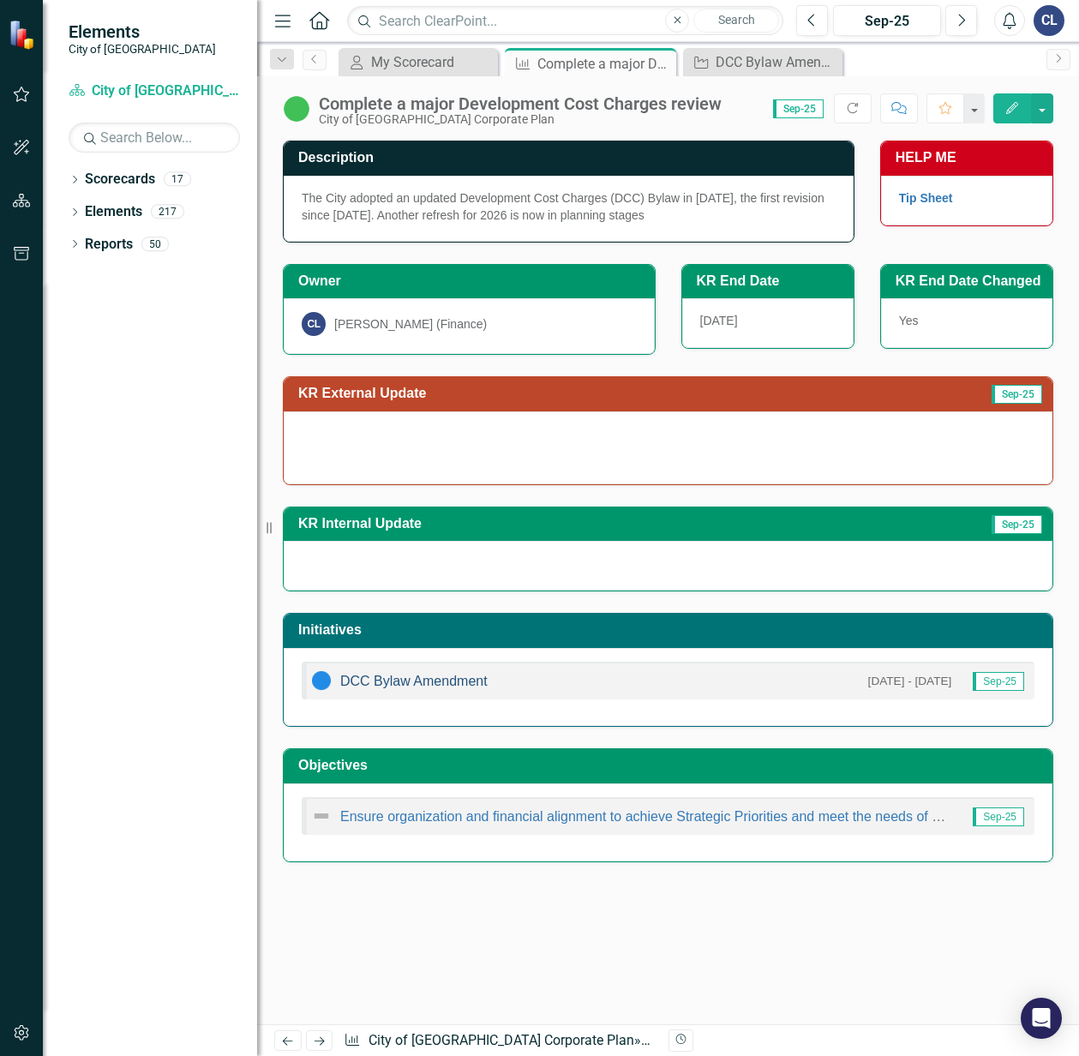
click at [433, 679] on link "DCC Bylaw Amendment" at bounding box center [413, 681] width 147 height 15
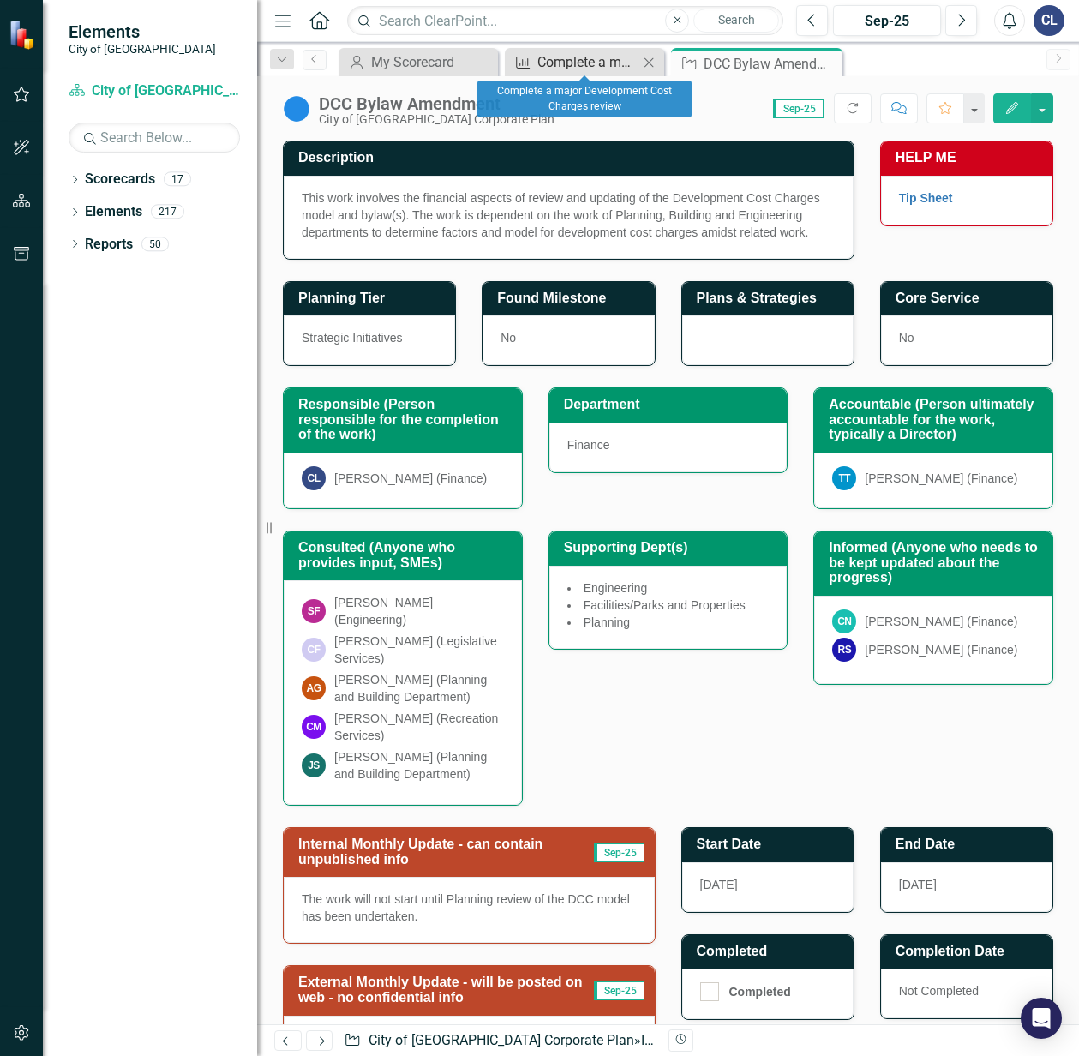
click at [585, 56] on div "Complete a major Development Cost Charges review" at bounding box center [588, 61] width 101 height 21
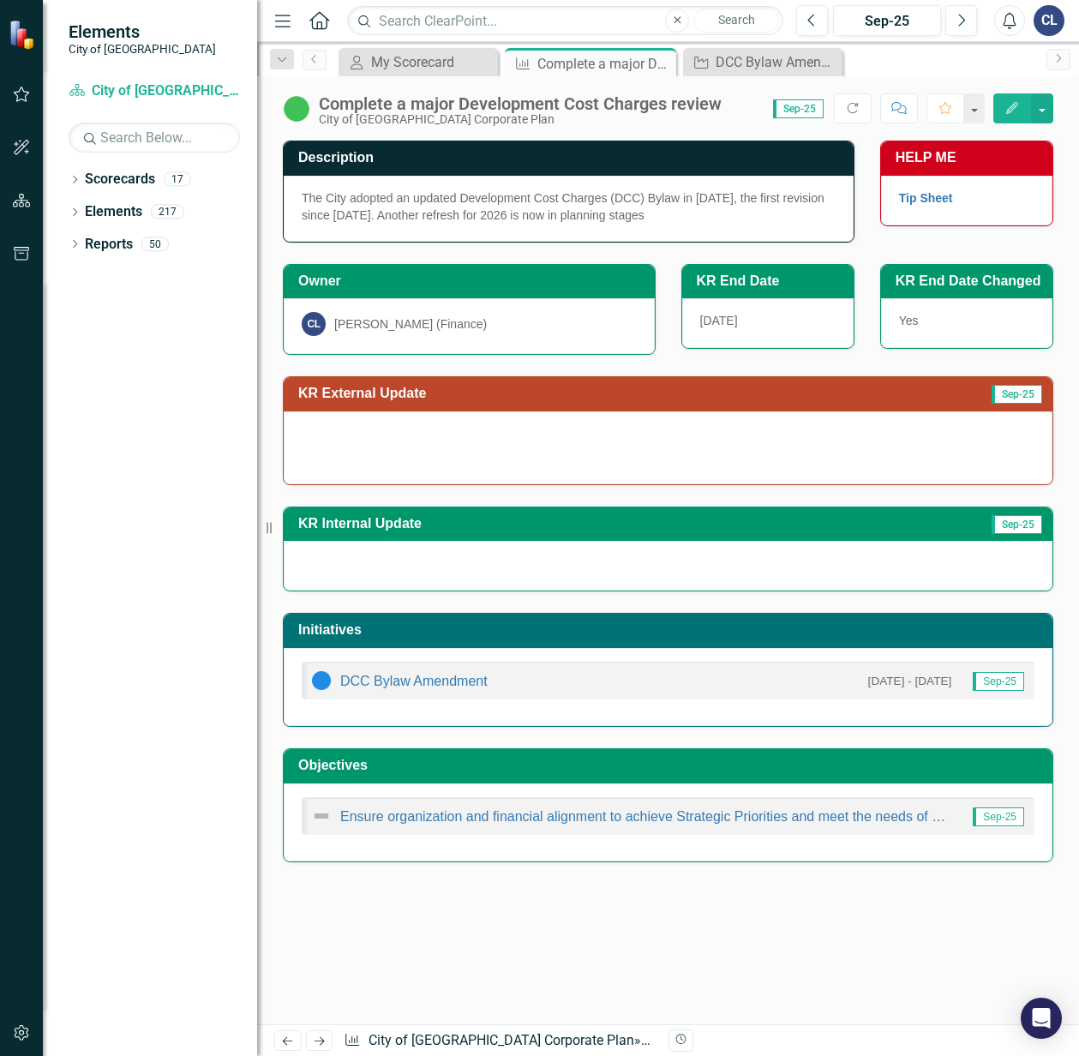
click at [568, 460] on p at bounding box center [668, 456] width 733 height 21
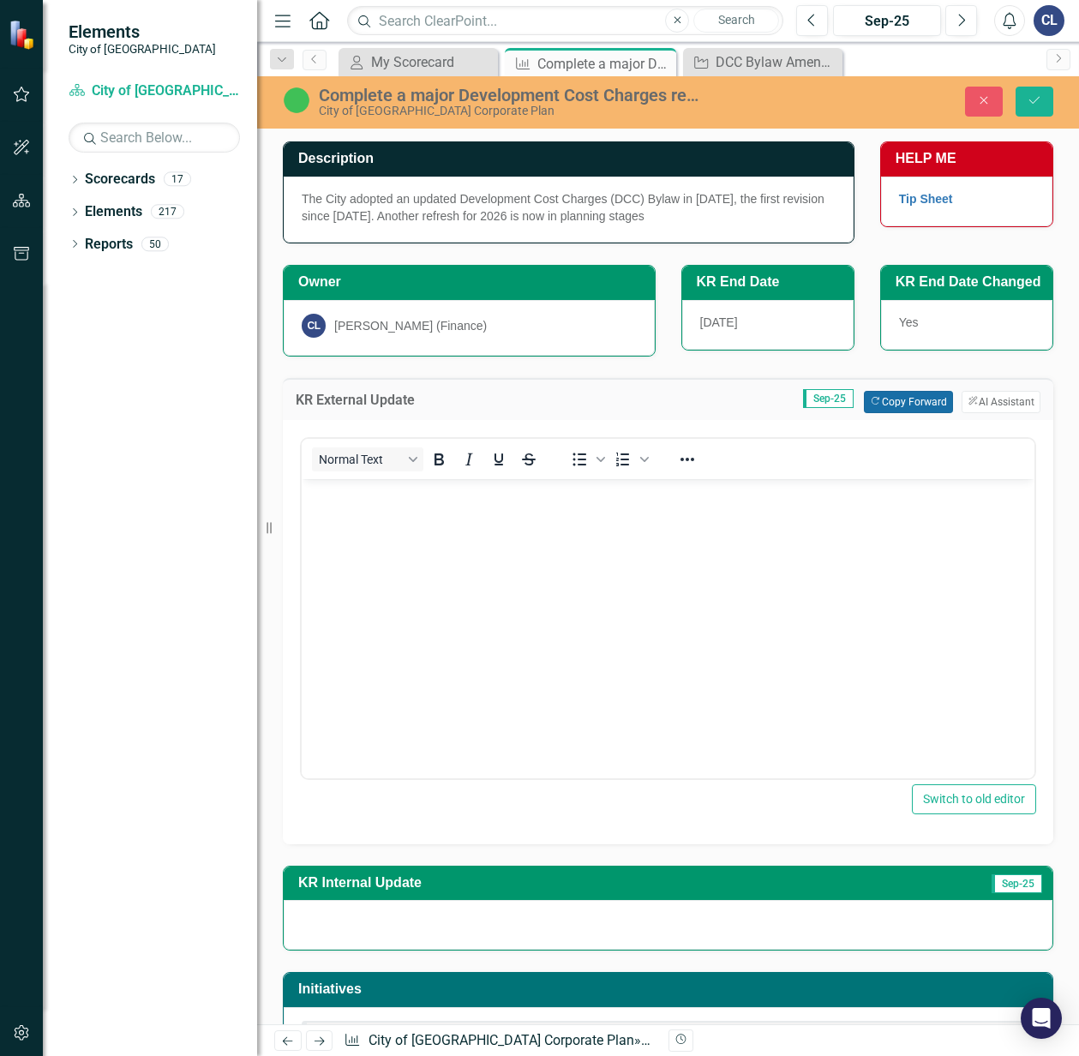
click at [871, 406] on button "Copy Forward Copy Forward" at bounding box center [908, 402] width 88 height 22
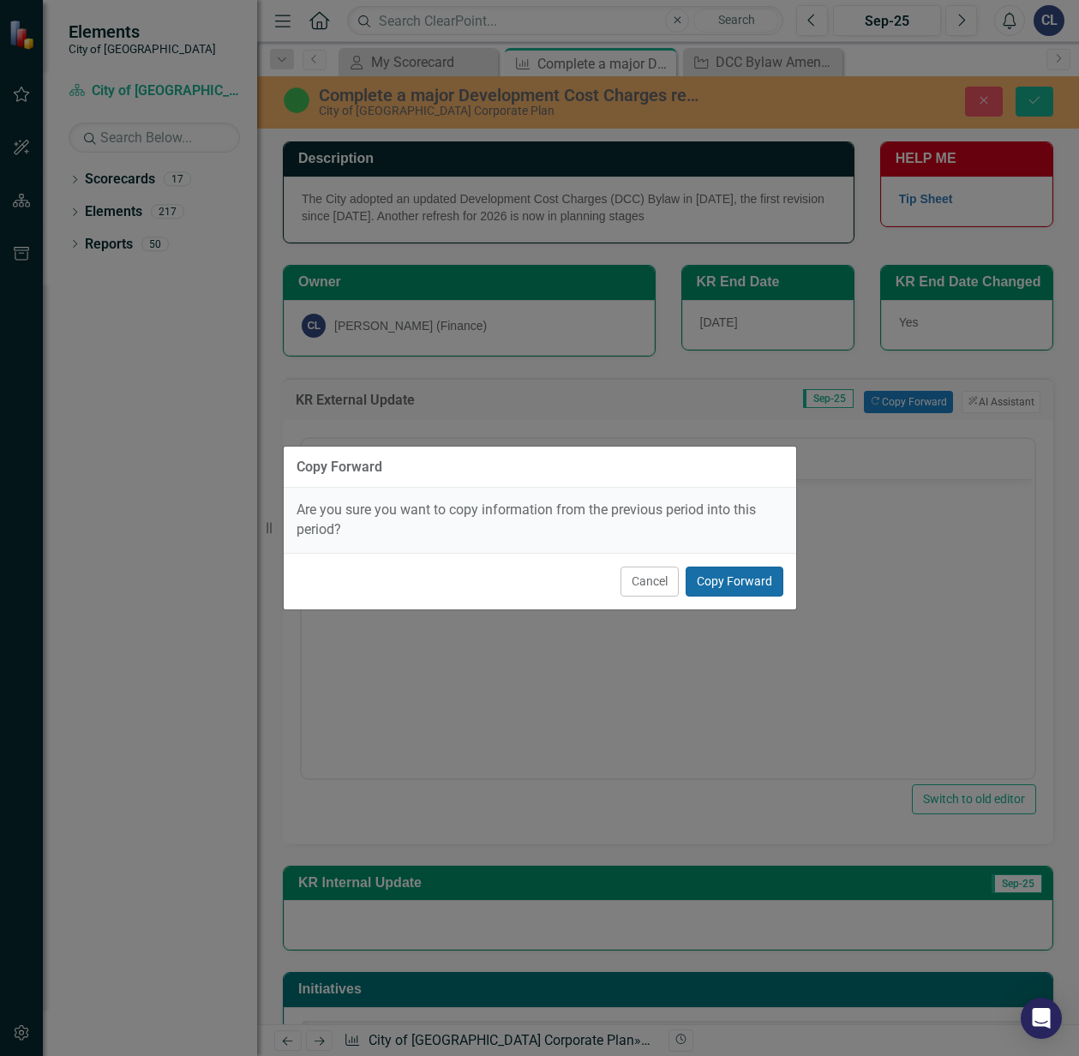
click at [735, 580] on button "Copy Forward" at bounding box center [735, 582] width 98 height 30
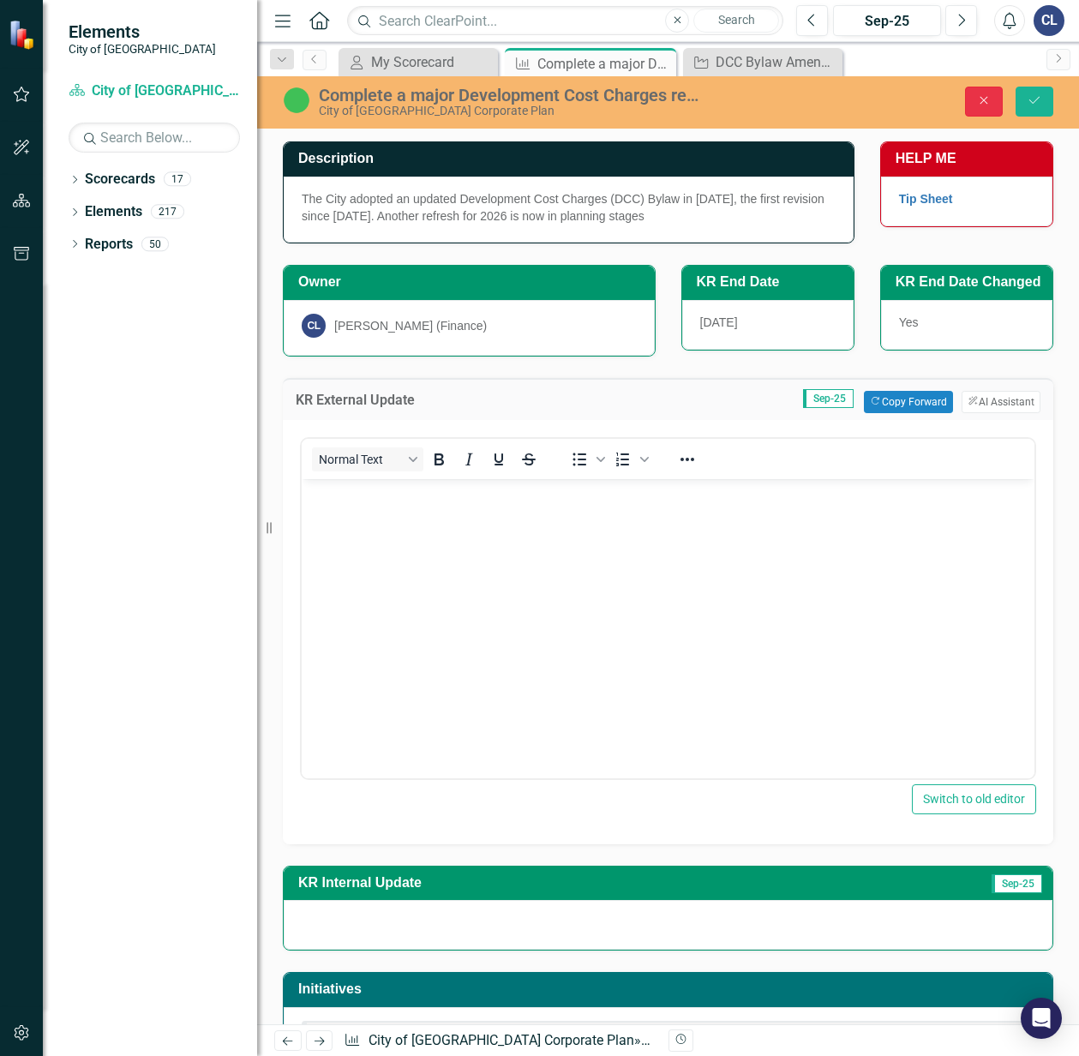
click at [977, 105] on icon "Close" at bounding box center [983, 100] width 15 height 12
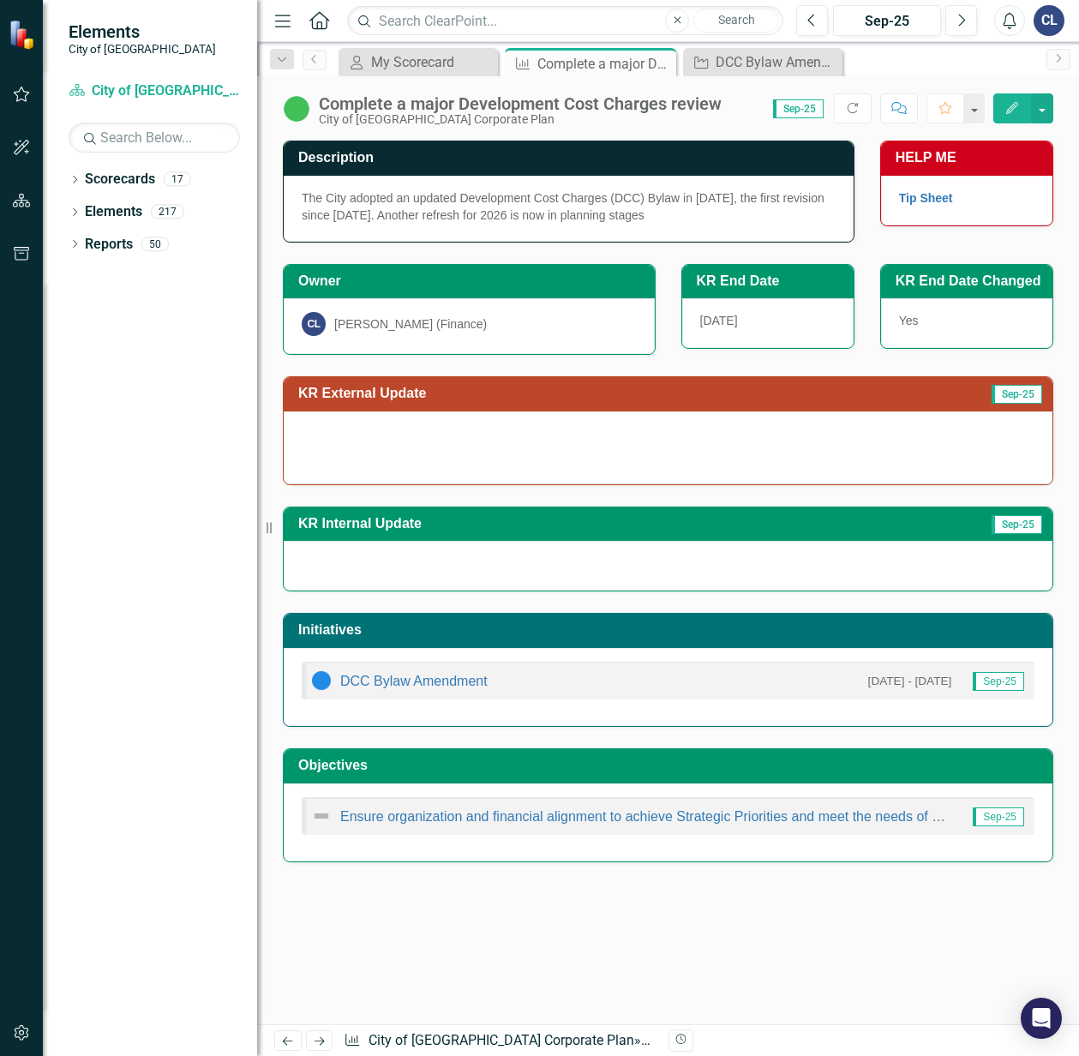
click at [371, 565] on div at bounding box center [668, 566] width 769 height 50
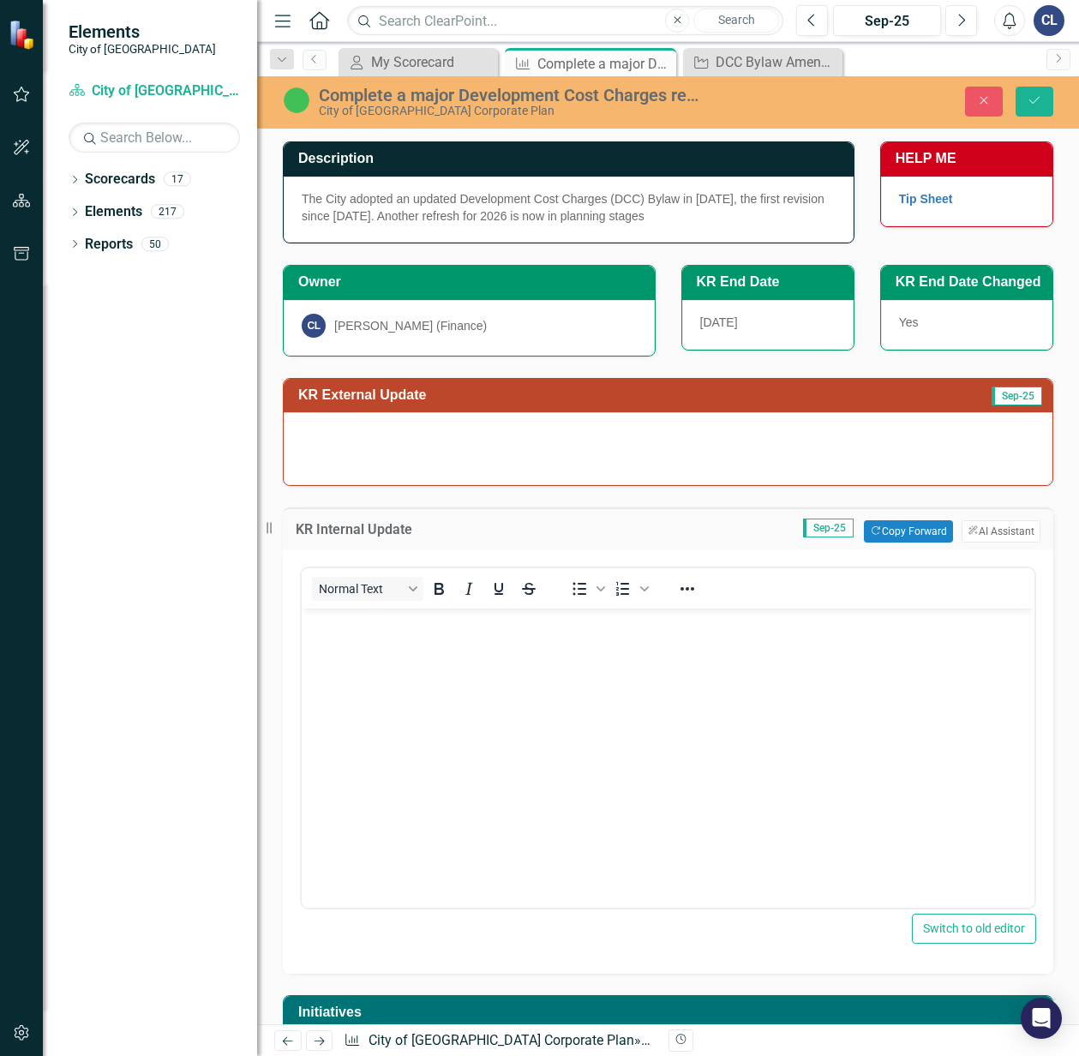
click at [389, 682] on body "Rich Text Area. Press ALT-0 for help." at bounding box center [668, 737] width 733 height 257
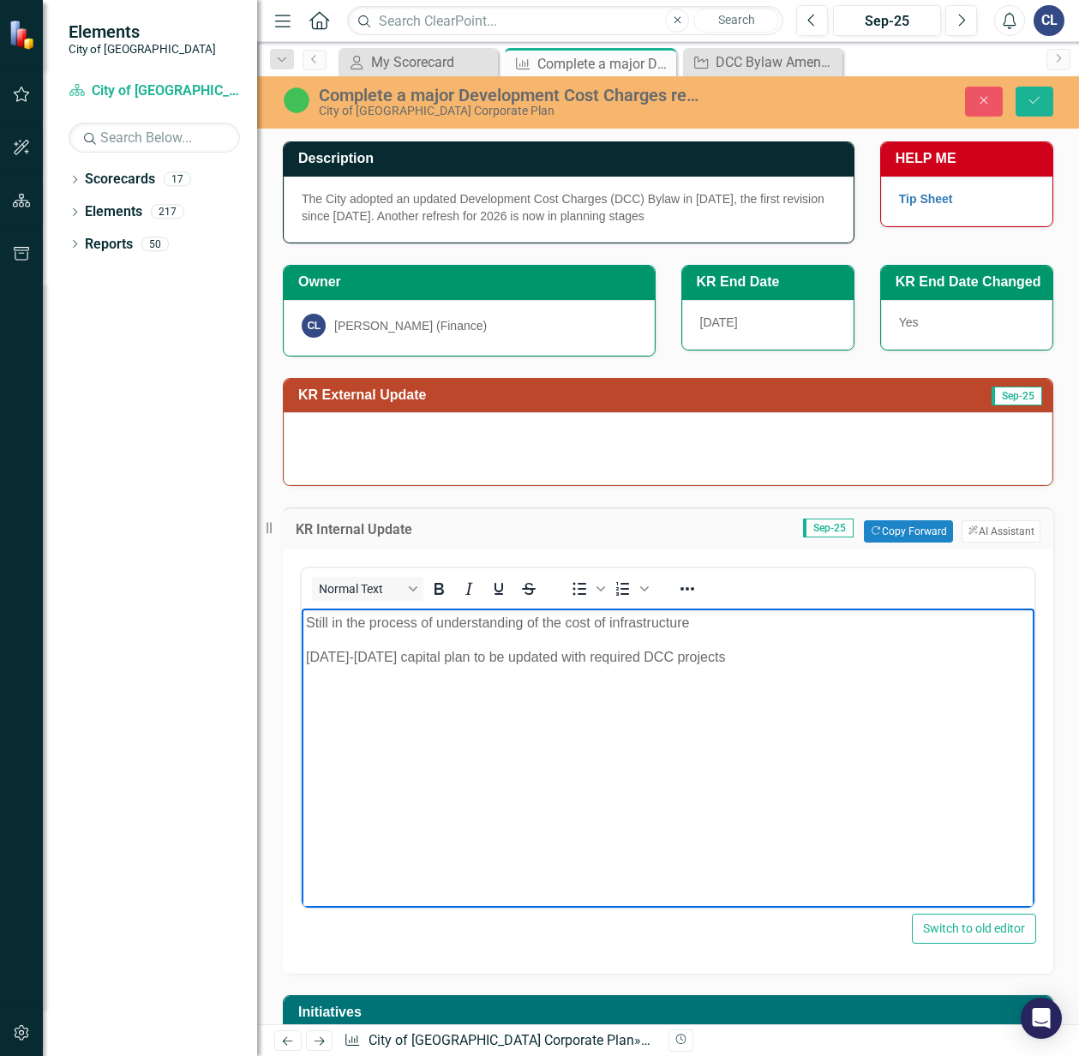
click at [716, 618] on p "Still in the process of understanding of the cost of infrastructure" at bounding box center [668, 623] width 724 height 21
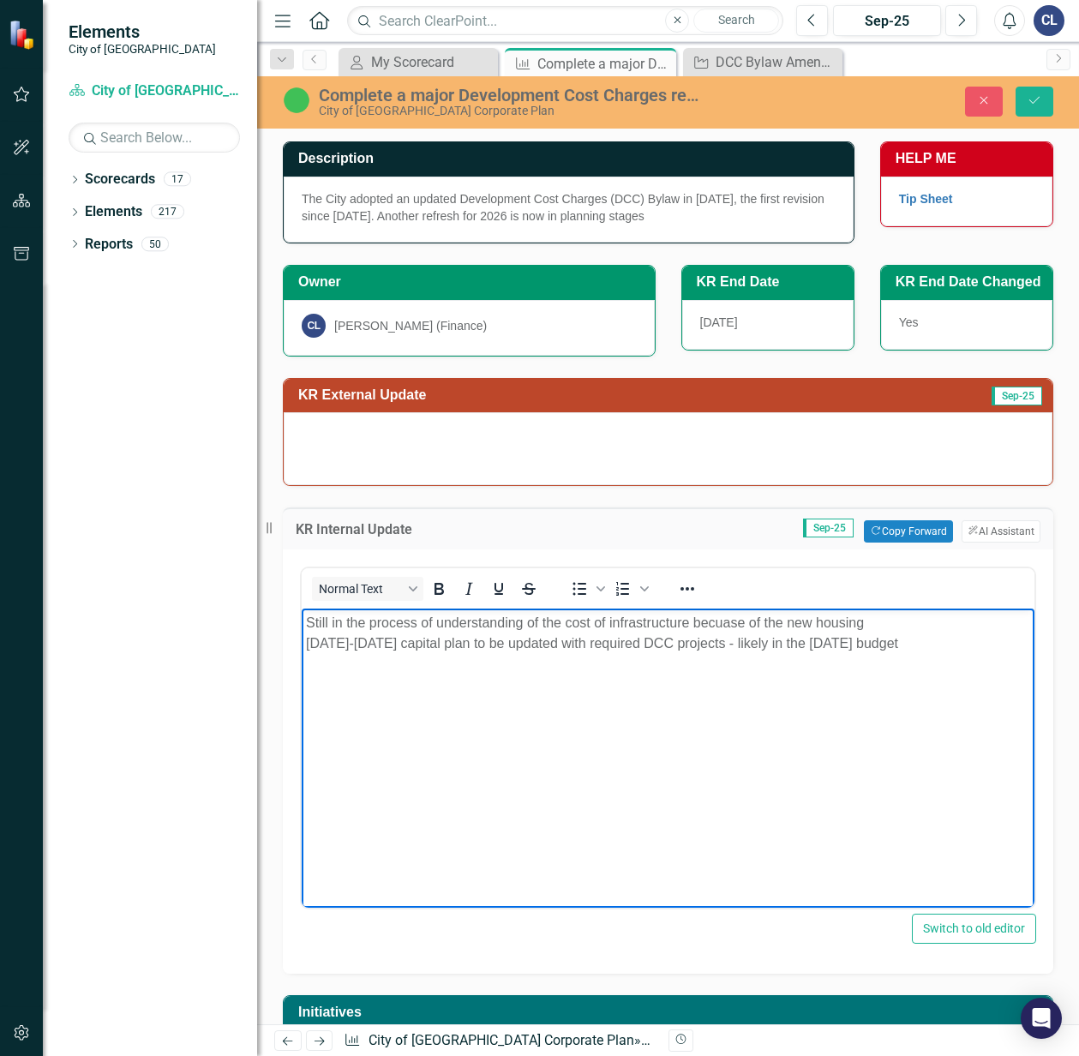
click at [934, 648] on p "Still in the process of understanding of the cost of infrastructure becuase of …" at bounding box center [668, 644] width 724 height 62
click at [718, 688] on p "Still in the process of understanding of the cost of infrastructure becuase of …" at bounding box center [668, 664] width 724 height 103
click at [718, 694] on p "Still in the process of understanding of the cost of infrastructure becuase of …" at bounding box center [668, 674] width 724 height 123
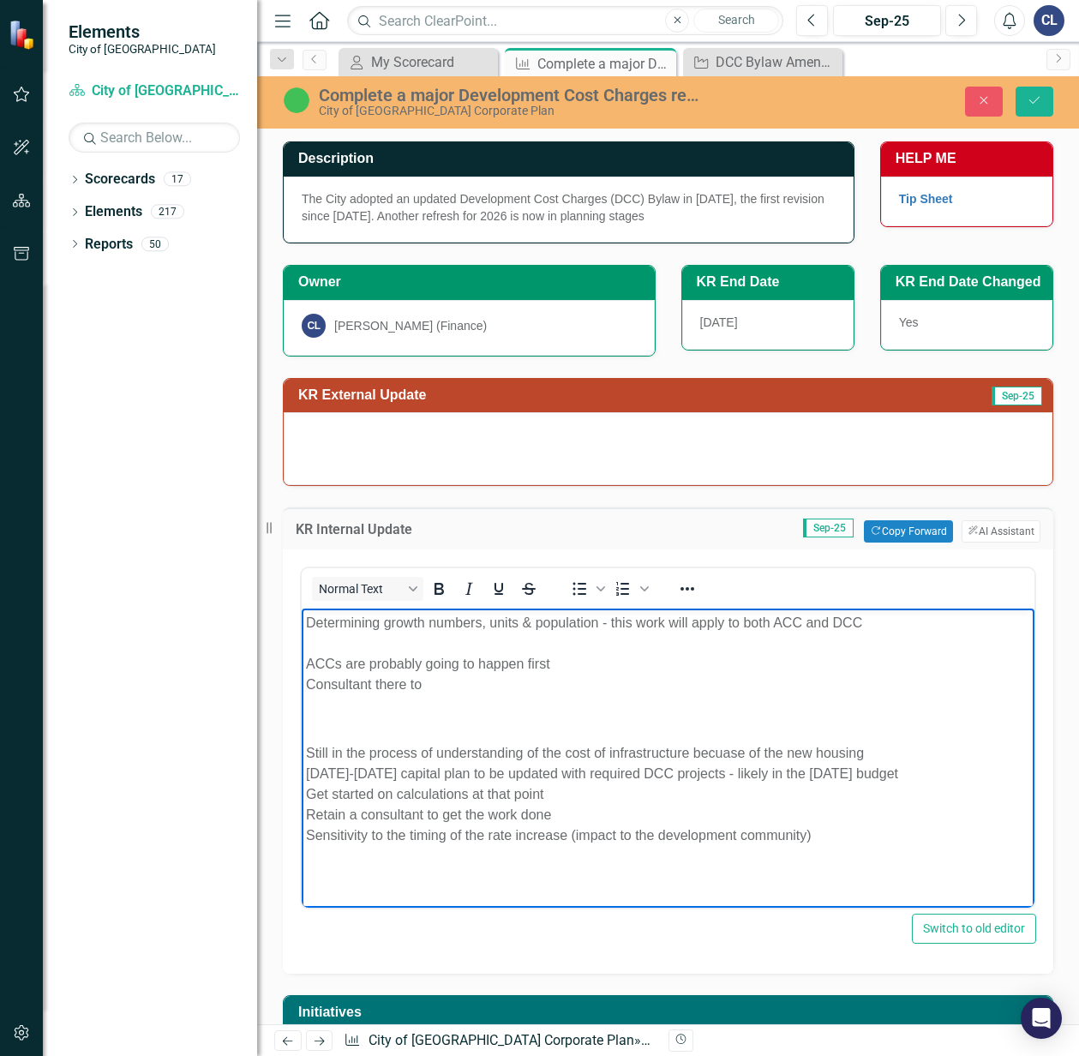
click at [672, 862] on p "Still in the process of understanding of the cost of infrastructure becuase of …" at bounding box center [668, 804] width 724 height 123
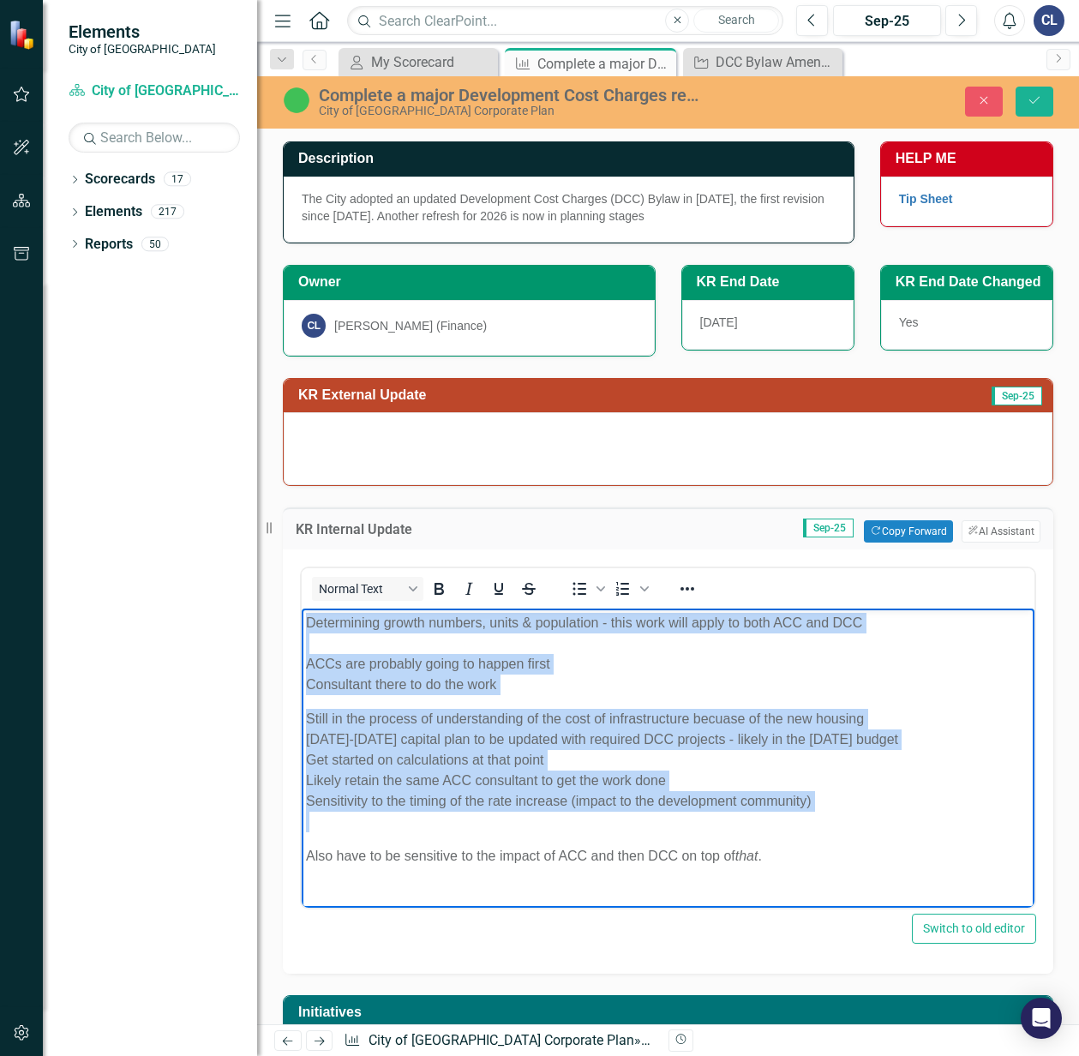
copy body "Determining growth numbers, units & population - this work will apply to both A…"
click at [346, 788] on p "Still in the process of understanding of the cost of infrastructure becuase of …" at bounding box center [668, 770] width 724 height 123
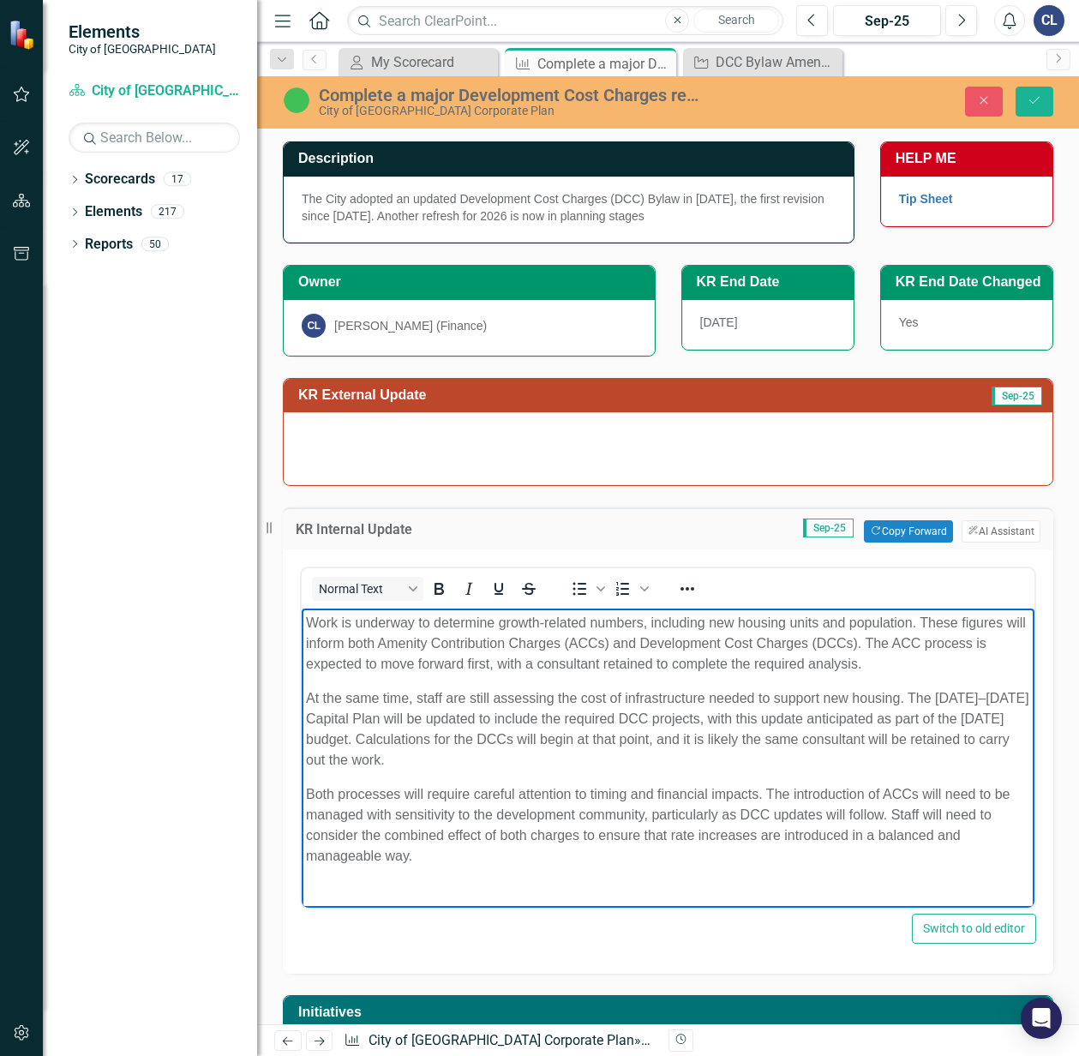
drag, startPoint x: 436, startPoint y: 702, endPoint x: 539, endPoint y: 772, distance: 125.3
click at [436, 702] on p "At the same time, staff are still assessing the cost of infrastructure needed t…" at bounding box center [668, 729] width 724 height 82
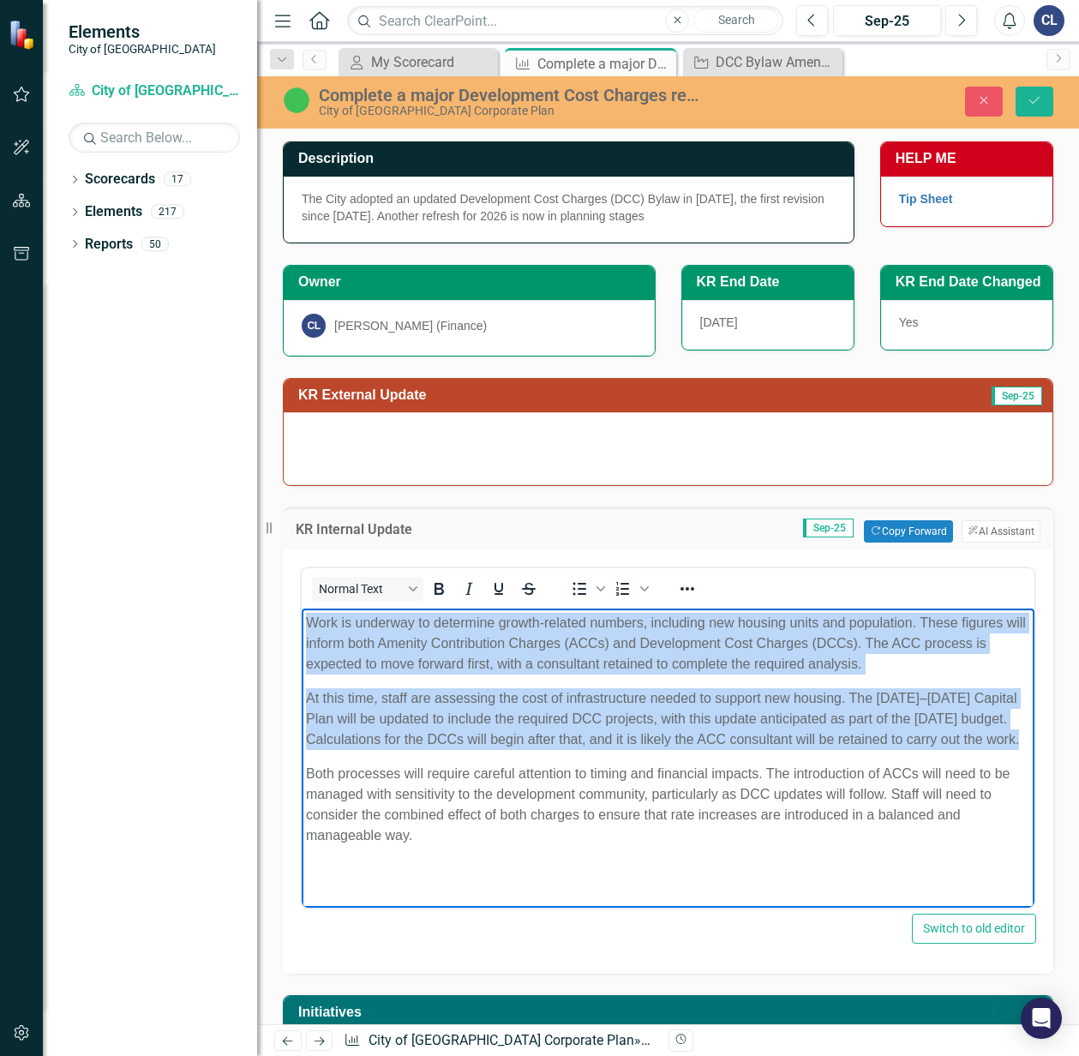
copy body "Work is underway to determine growth-related numbers, including new housing uni…"
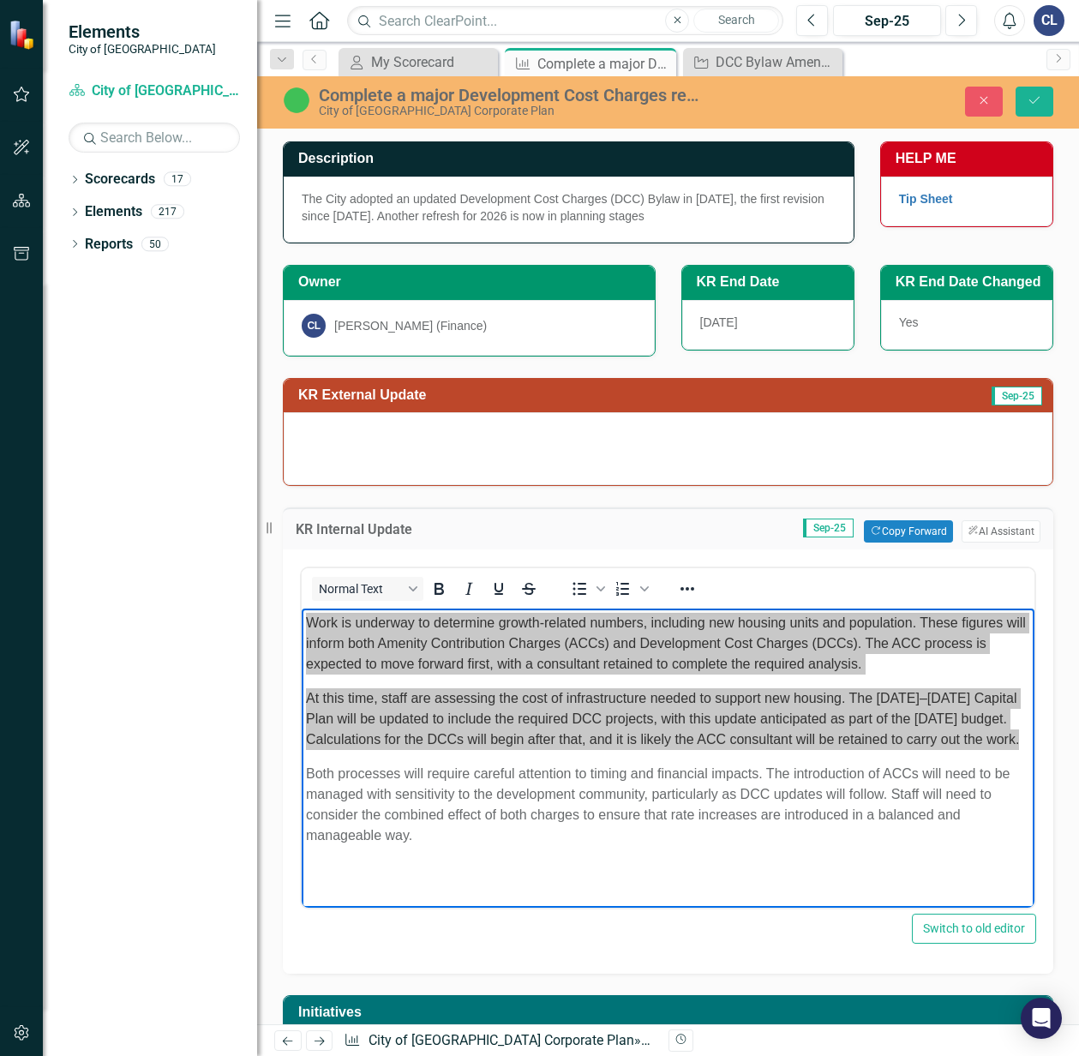
click at [374, 441] on p at bounding box center [668, 436] width 733 height 21
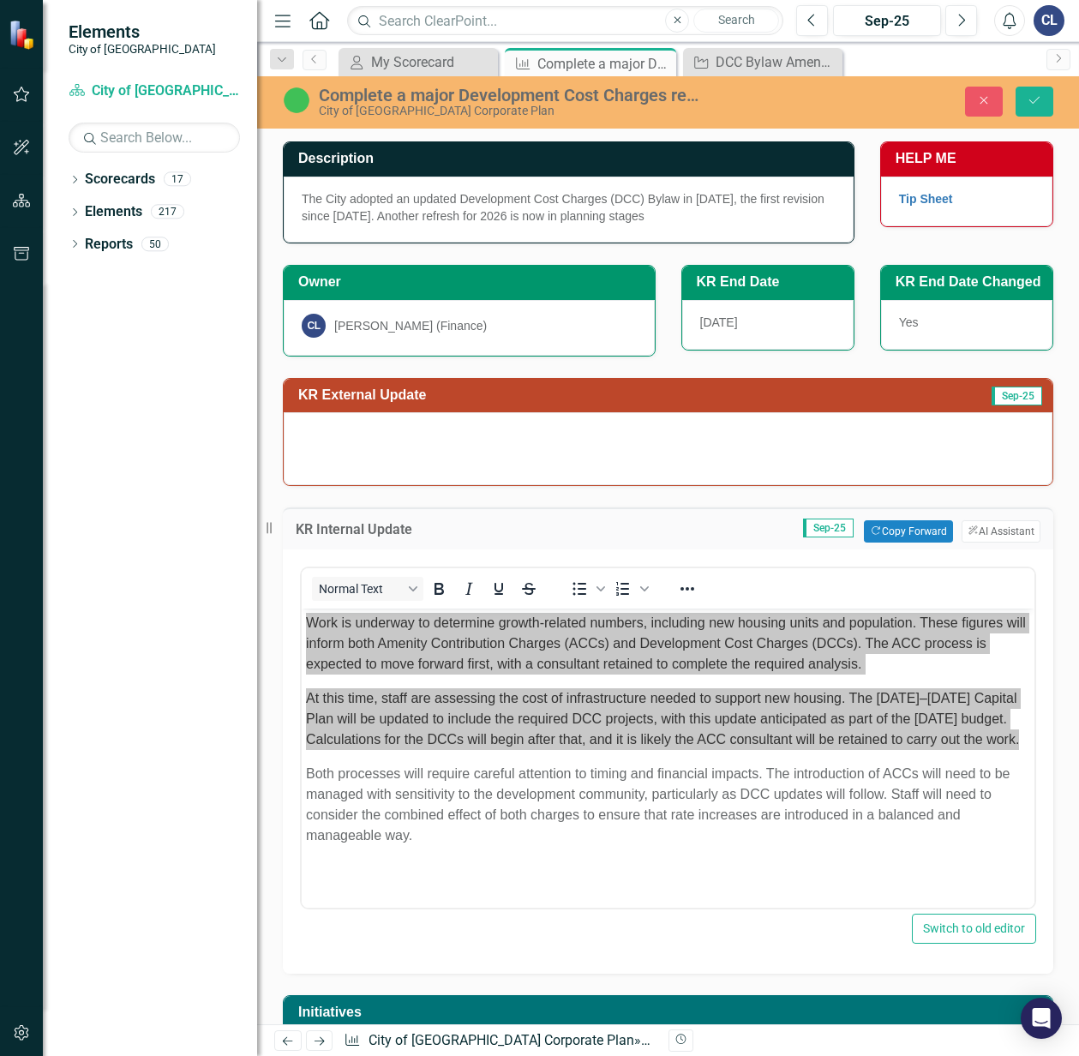
click at [374, 441] on p at bounding box center [668, 436] width 733 height 21
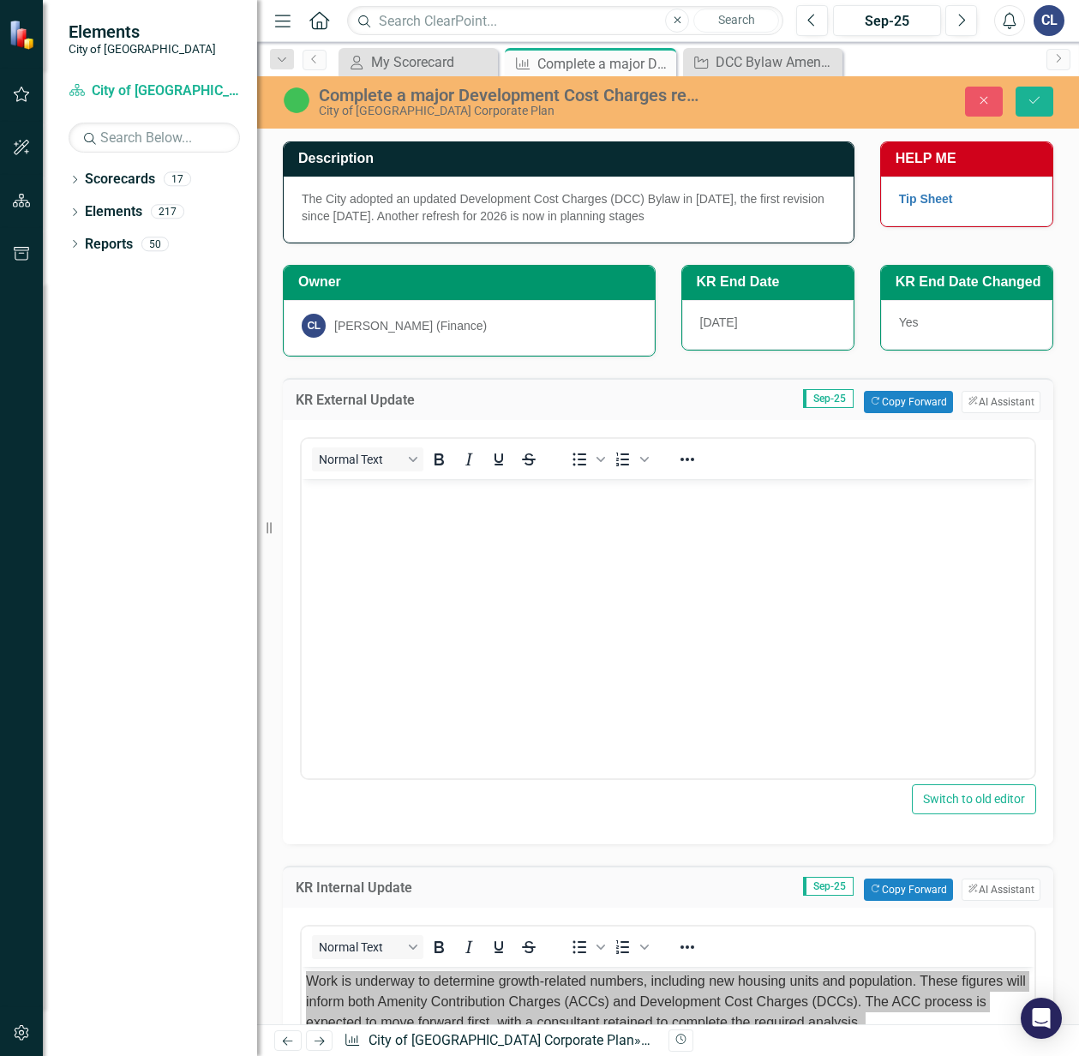
click at [384, 529] on p "Rich Text Area. Press ALT-0 for help." at bounding box center [668, 527] width 724 height 21
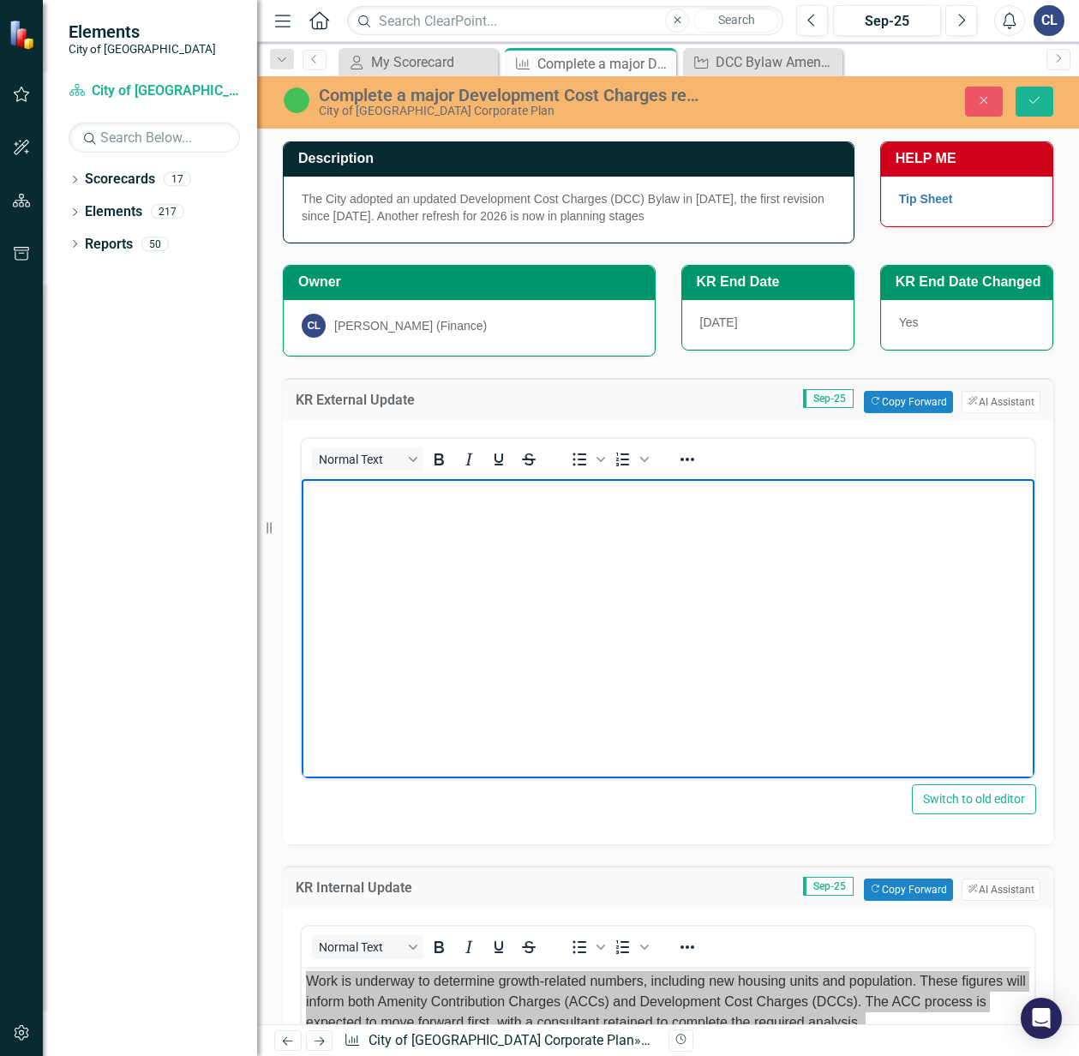
paste body "Rich Text Area. Press ALT-0 for help."
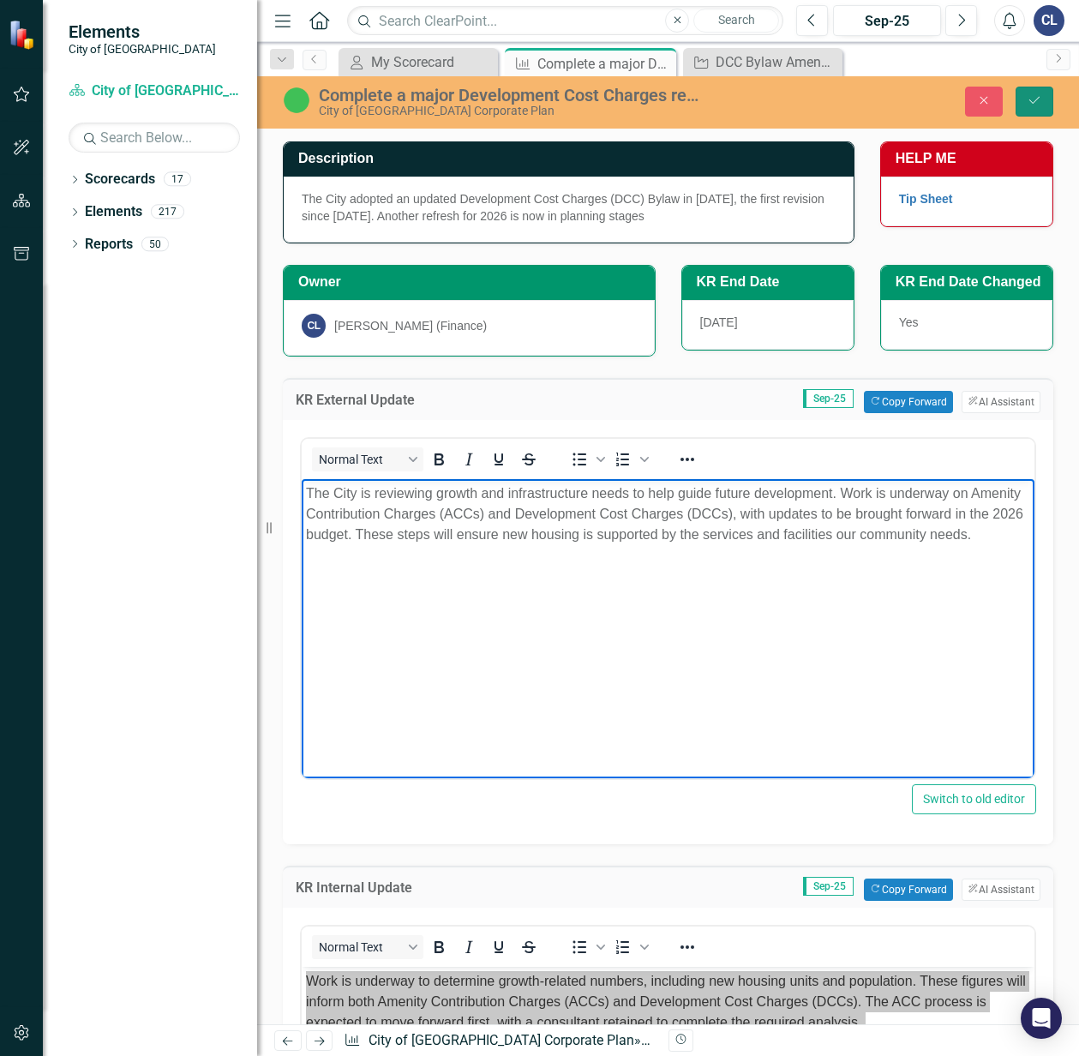
click at [1037, 94] on icon "Save" at bounding box center [1034, 100] width 15 height 12
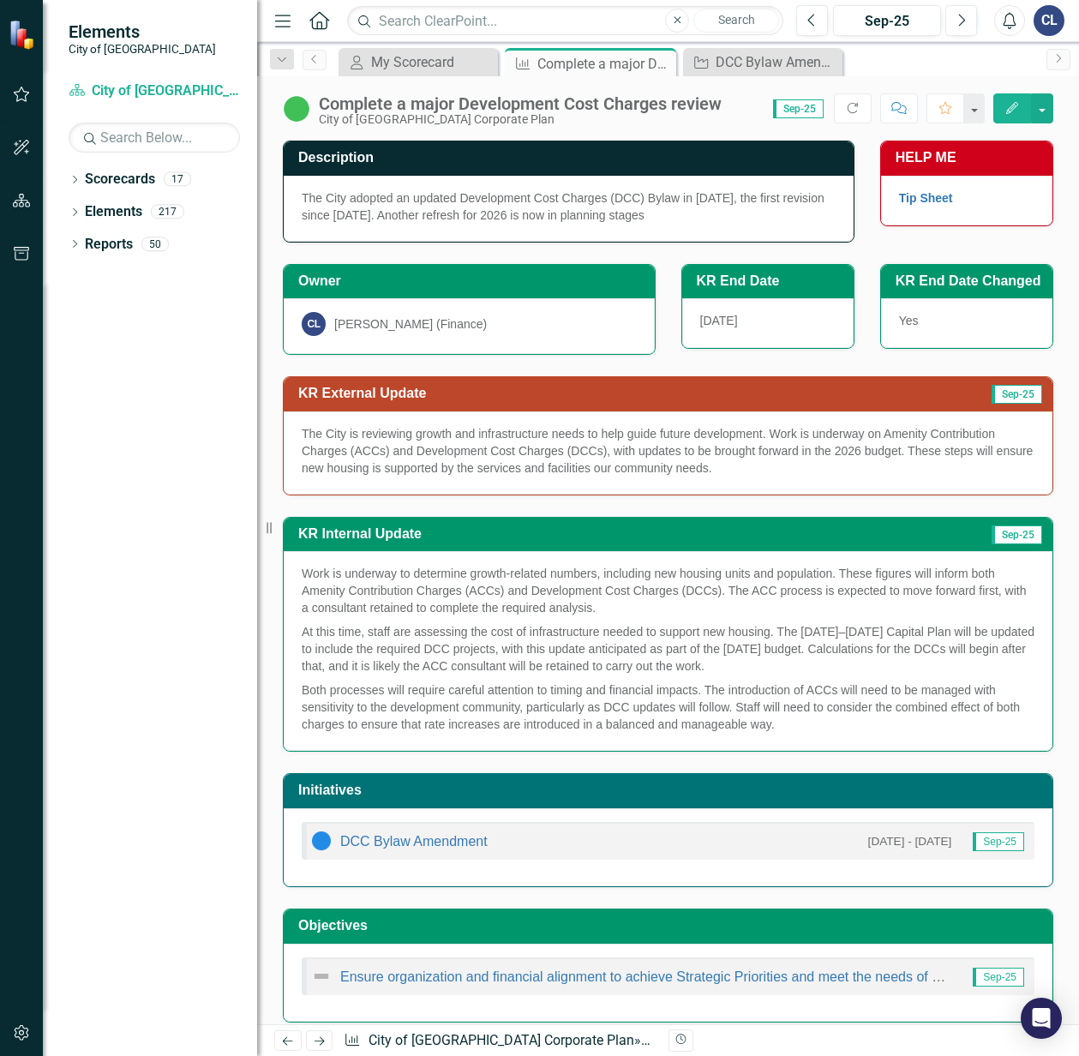
click at [1055, 326] on div "Description The City adopted an updated Development Cost Charges (DCC) Bylaw in…" at bounding box center [668, 579] width 822 height 921
